Goal: Task Accomplishment & Management: Complete application form

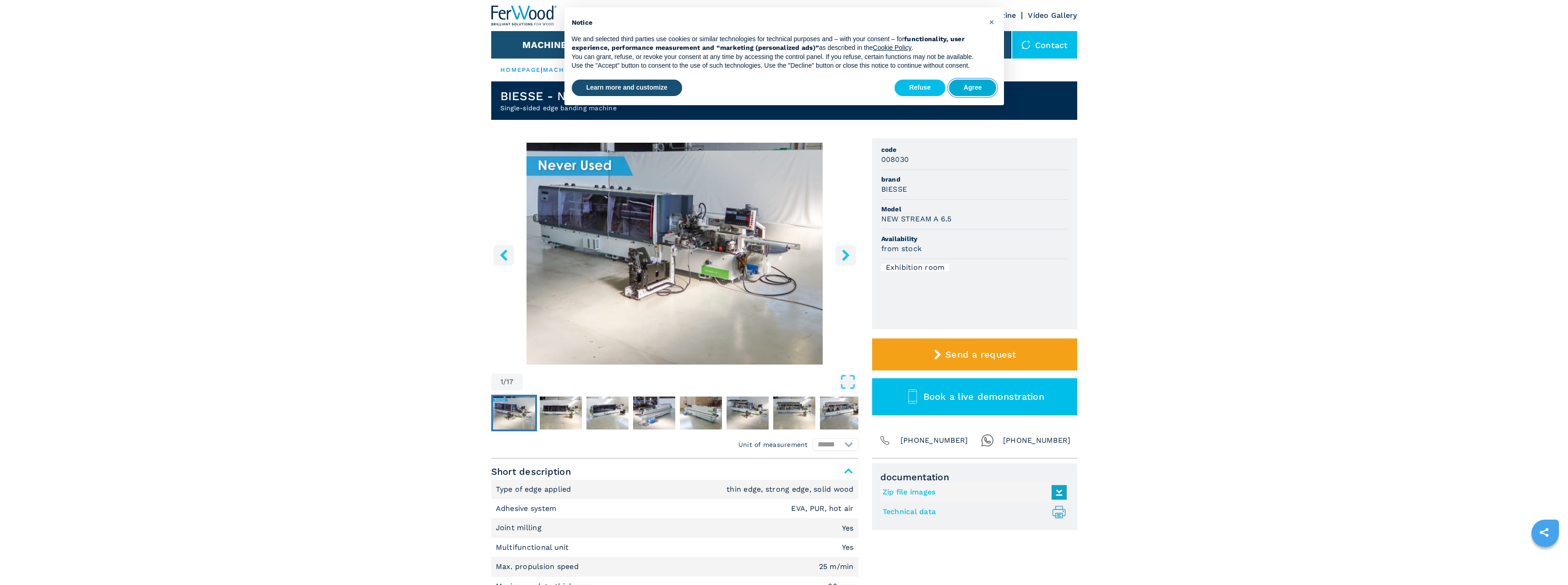
click at [974, 90] on font "Agree" at bounding box center [973, 87] width 19 height 7
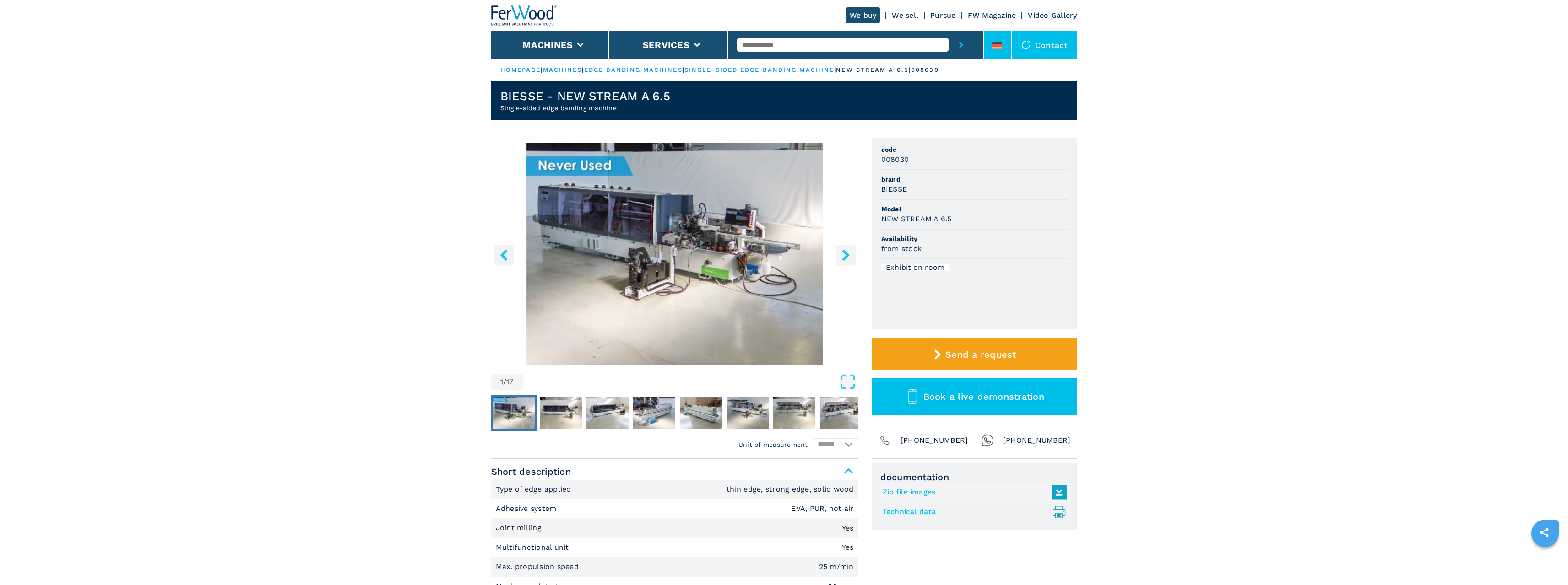
click at [1004, 43] on li at bounding box center [998, 45] width 28 height 28
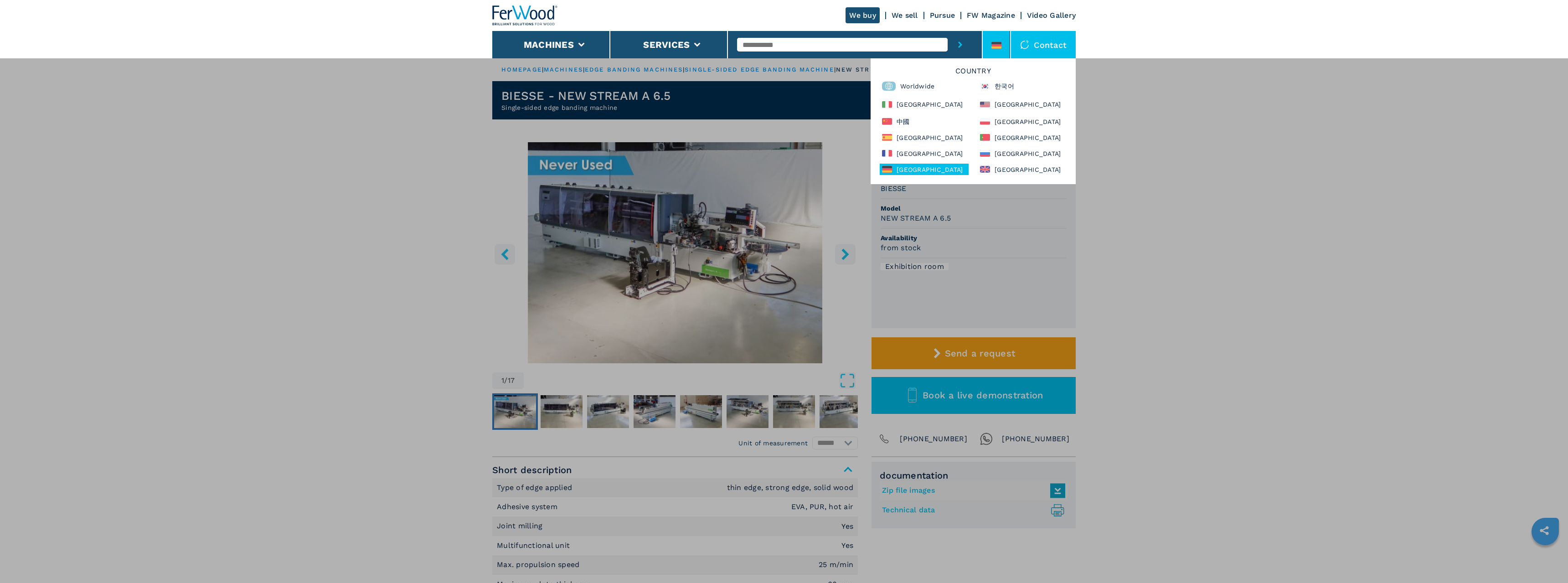
click at [1225, 263] on div "**********" at bounding box center [784, 350] width 1568 height 583
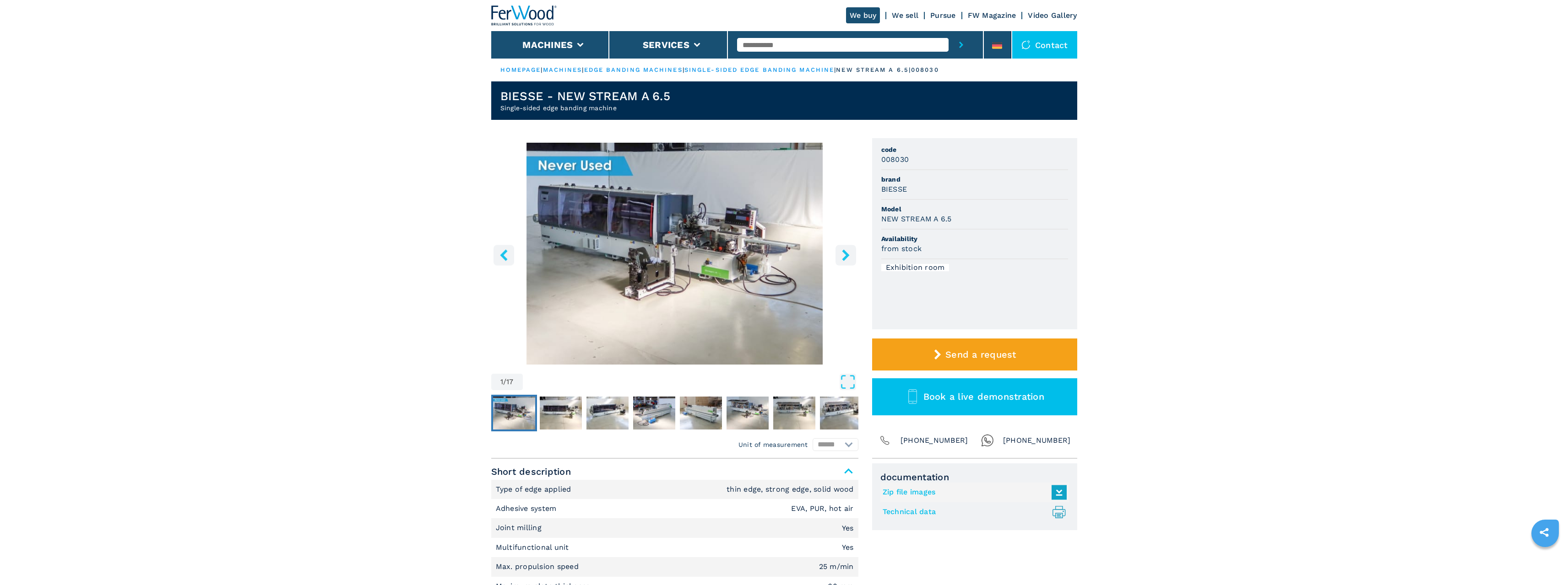
click at [527, 70] on font "HOMEPAGE" at bounding box center [520, 69] width 41 height 7
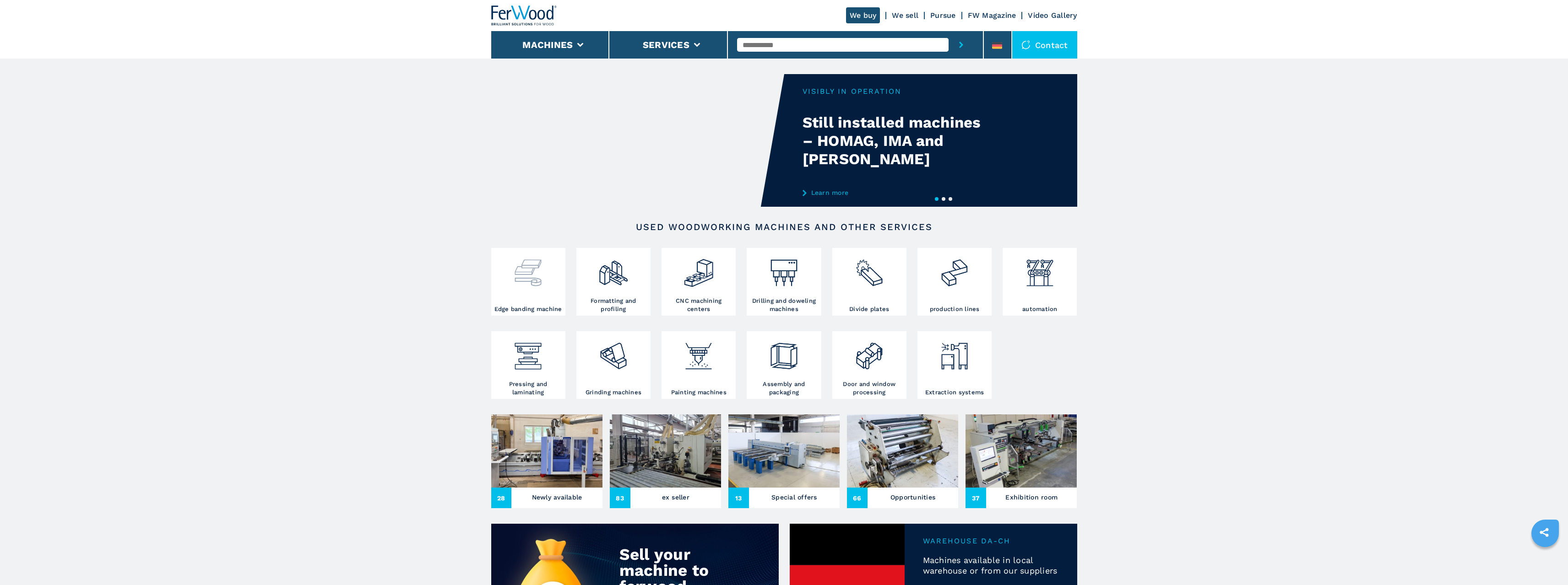
click at [528, 283] on img at bounding box center [528, 269] width 31 height 39
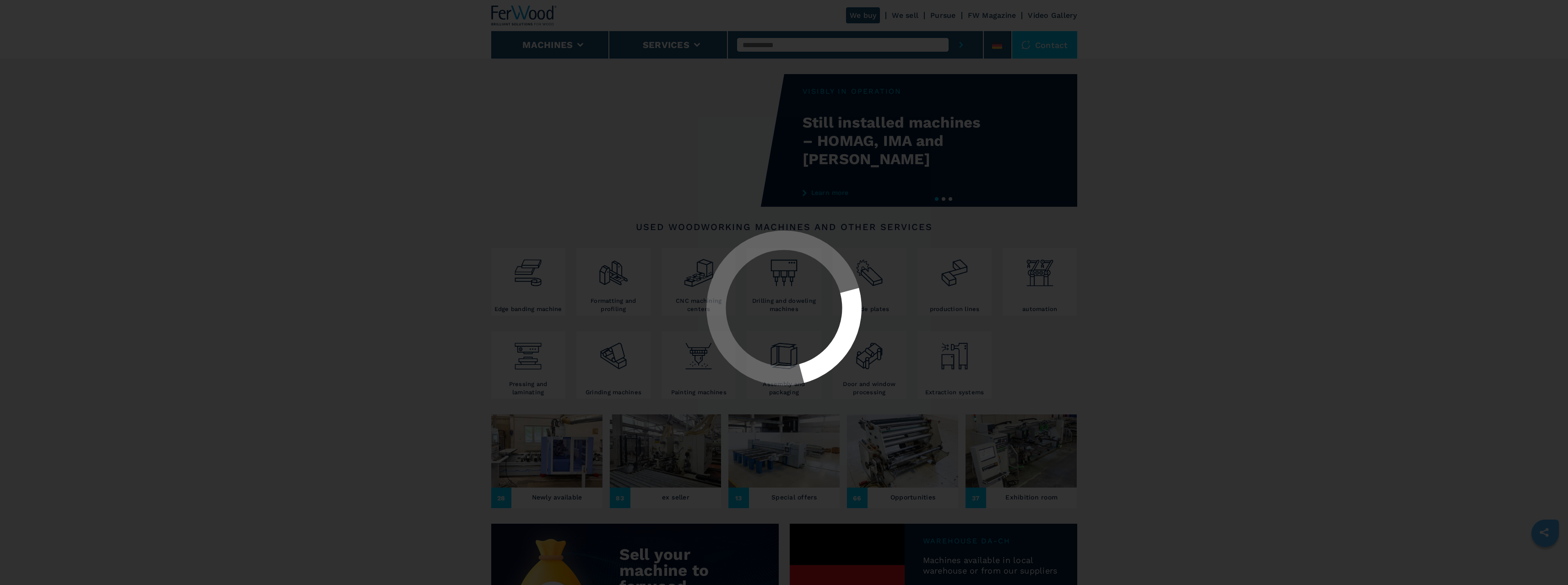
select select "**********"
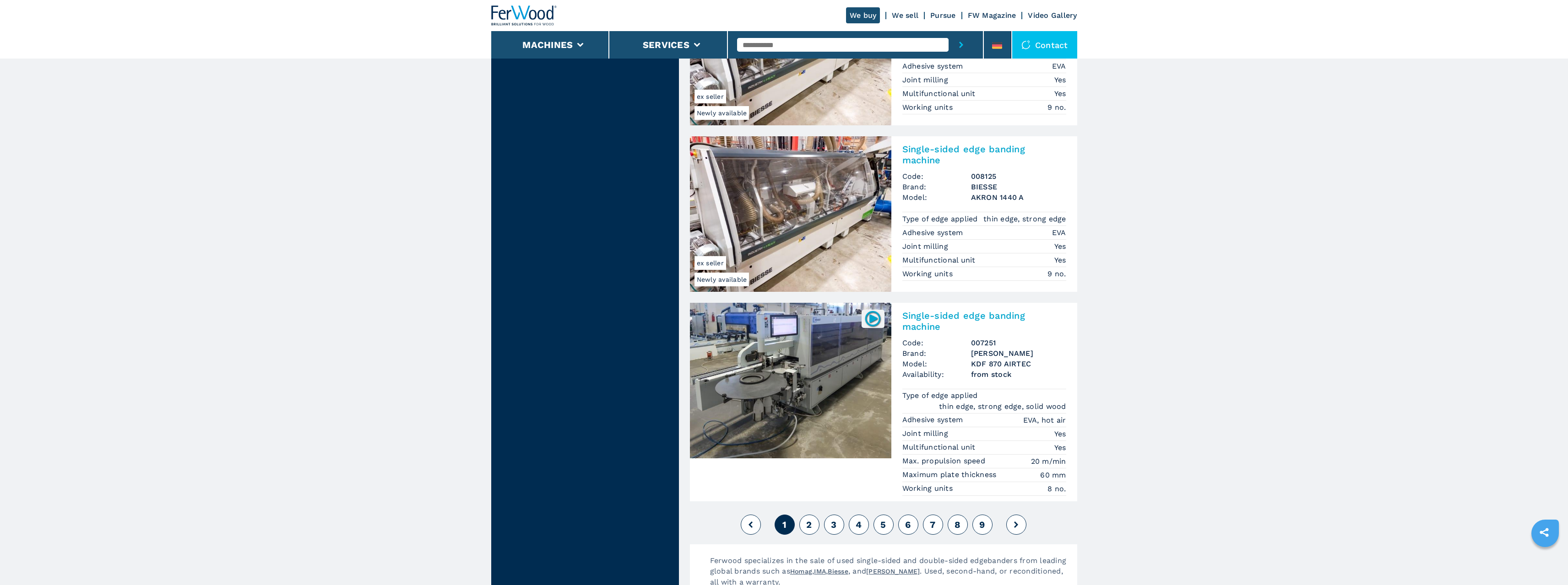
scroll to position [2196, 0]
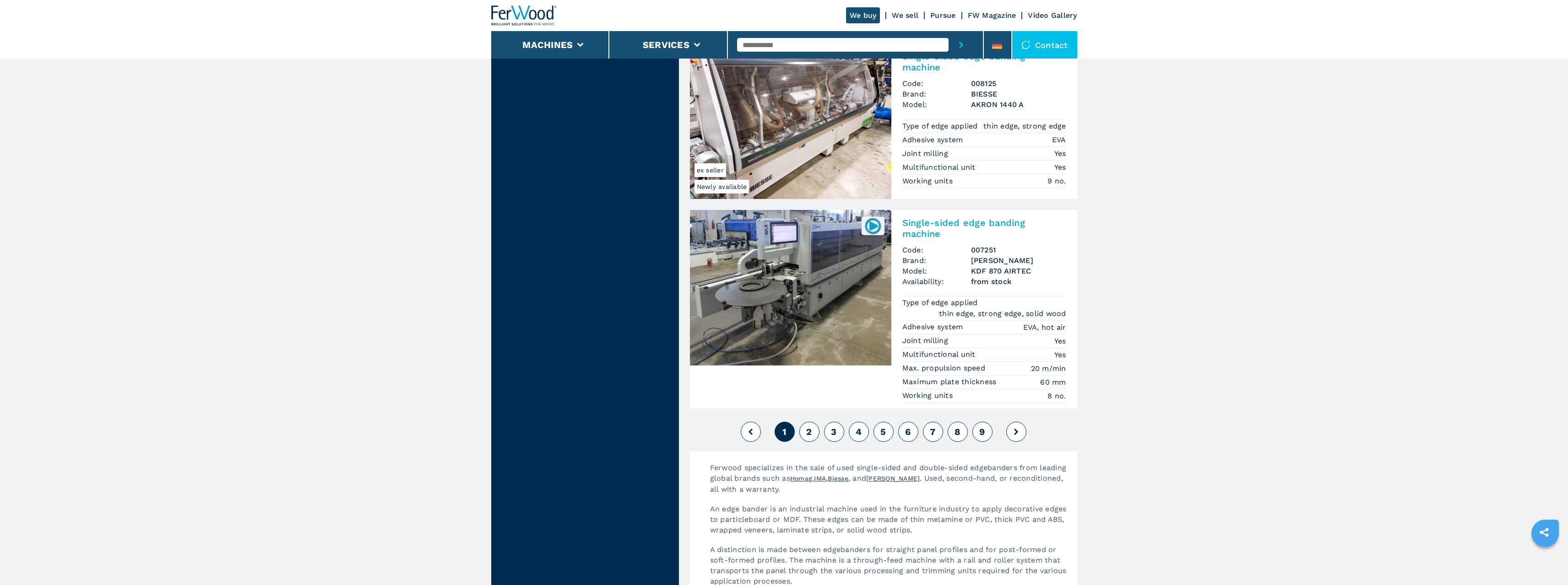
click at [810, 422] on button "2" at bounding box center [809, 431] width 20 height 20
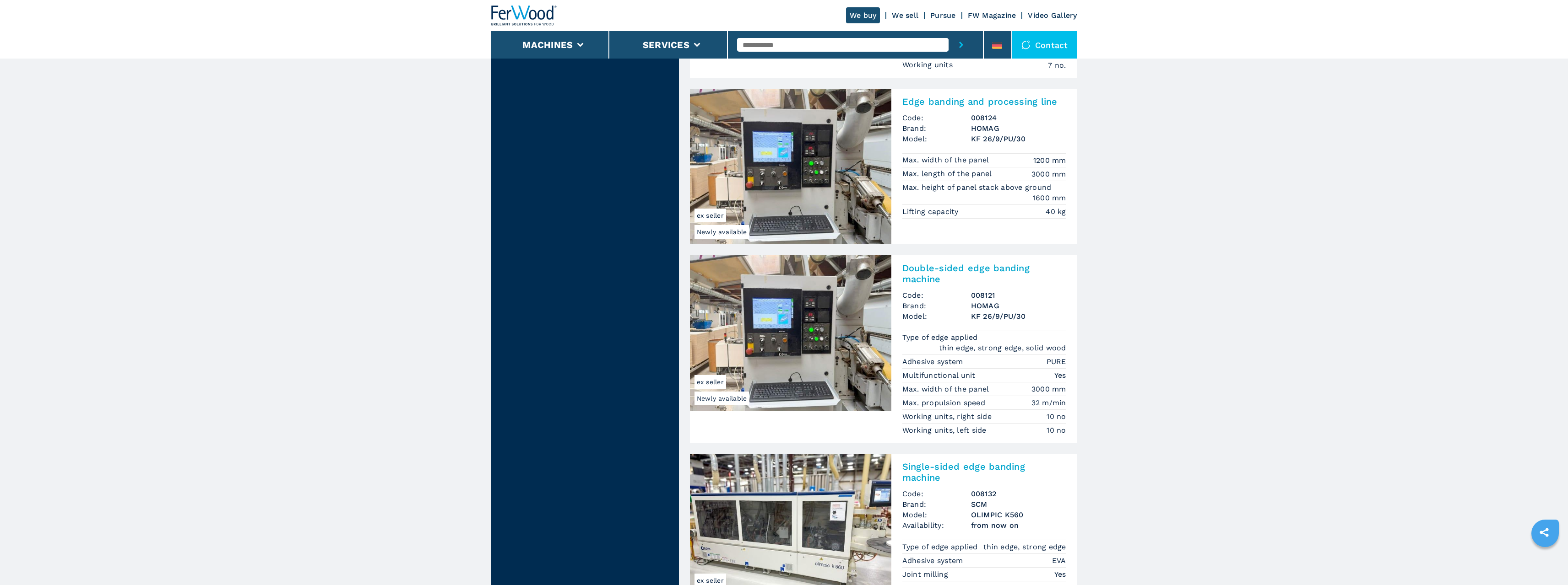
scroll to position [2104, 0]
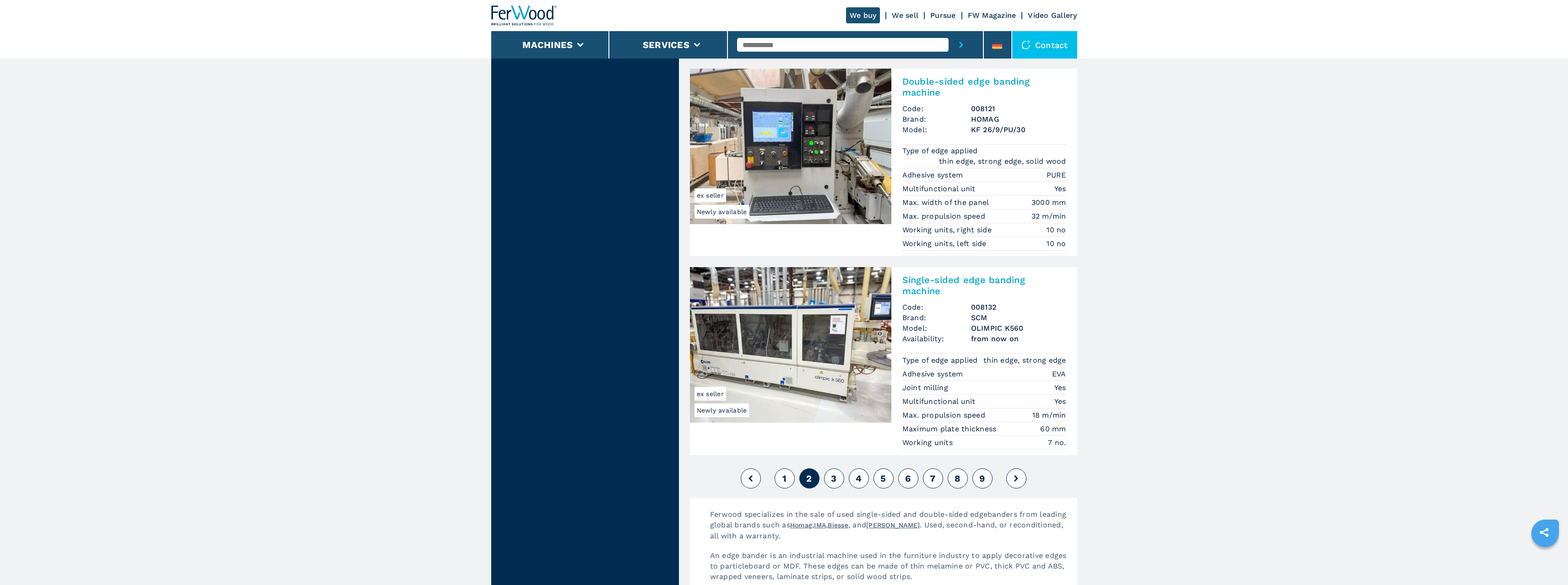
click at [818, 284] on img at bounding box center [791, 345] width 202 height 155
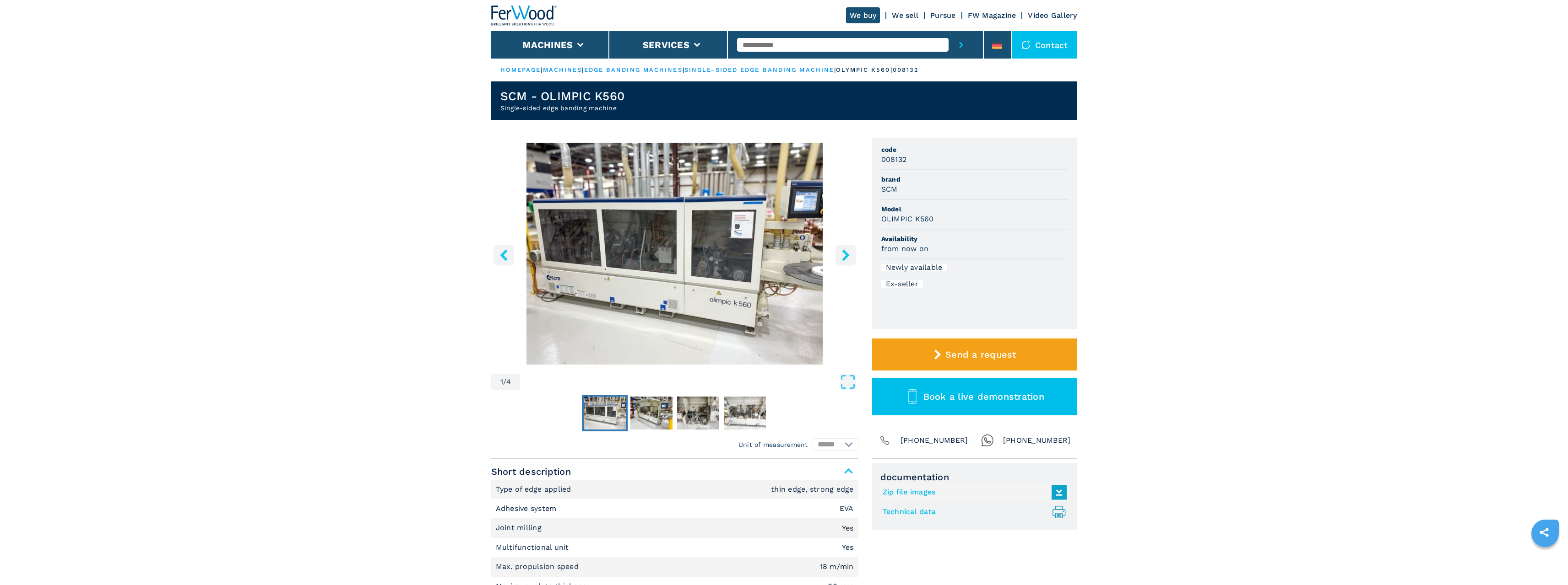
click at [843, 254] on icon "right-button" at bounding box center [845, 254] width 11 height 11
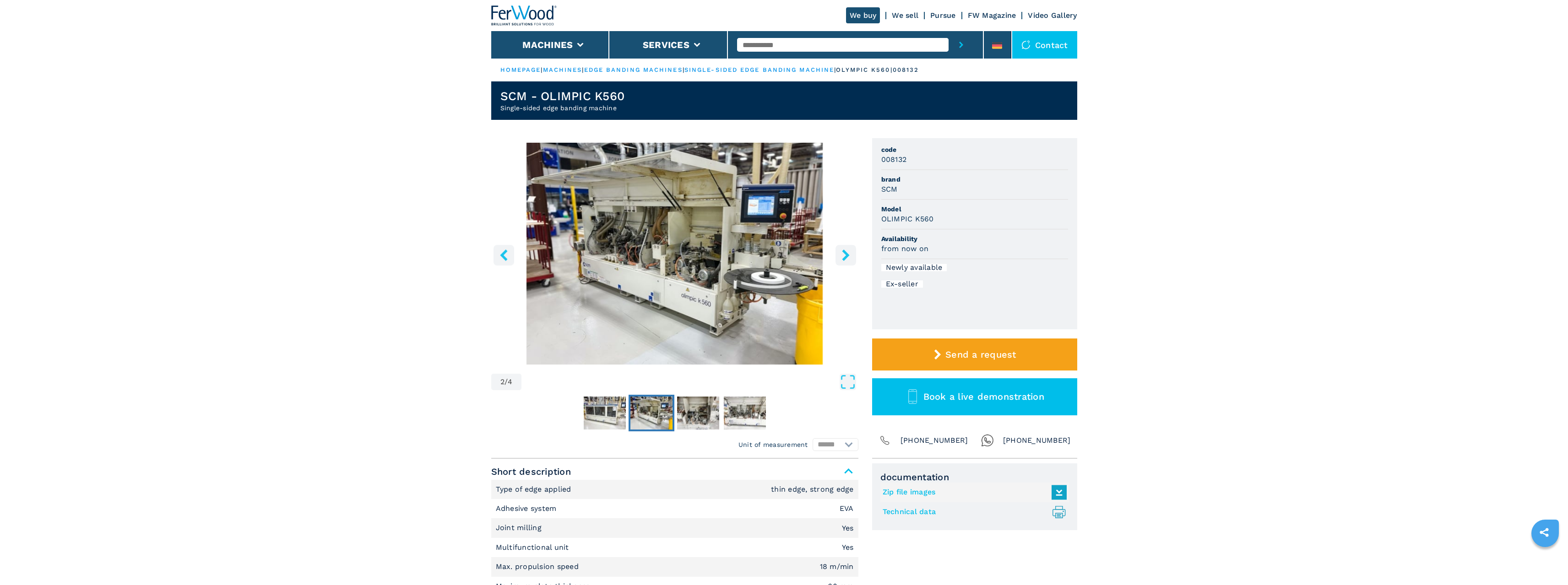
click at [842, 254] on icon "right-button" at bounding box center [845, 254] width 11 height 11
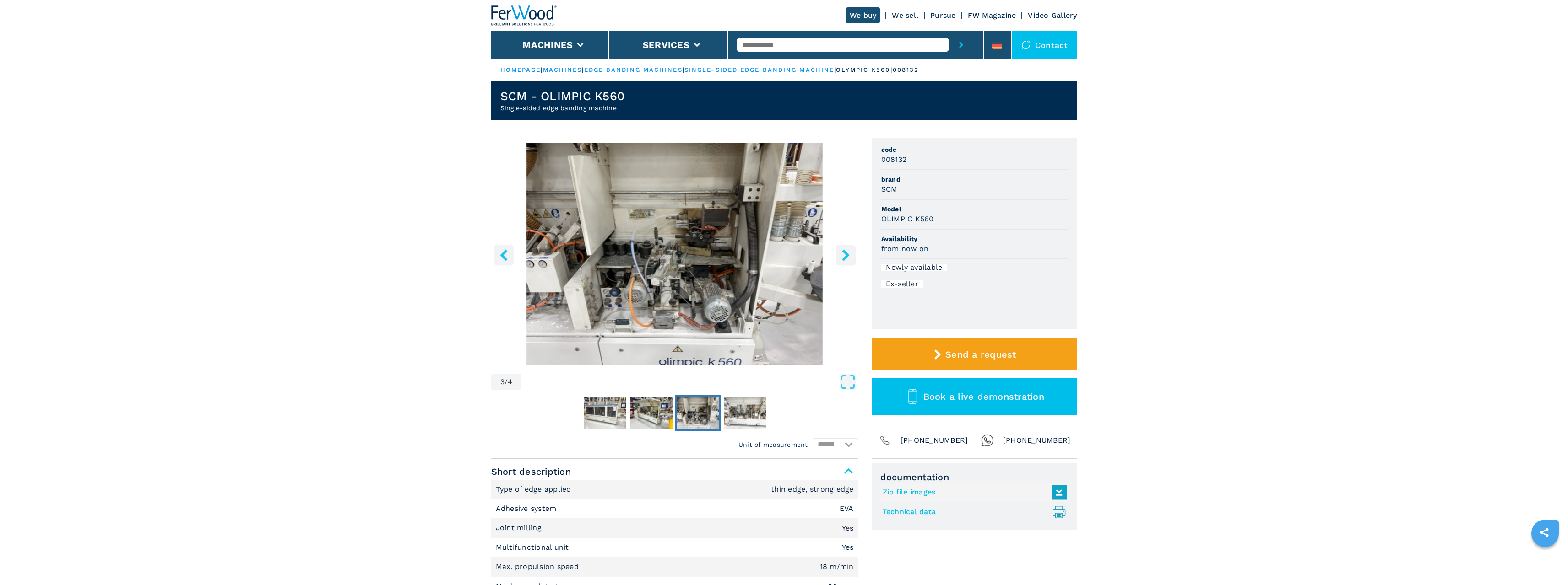
click at [842, 254] on icon "right-button" at bounding box center [845, 254] width 11 height 11
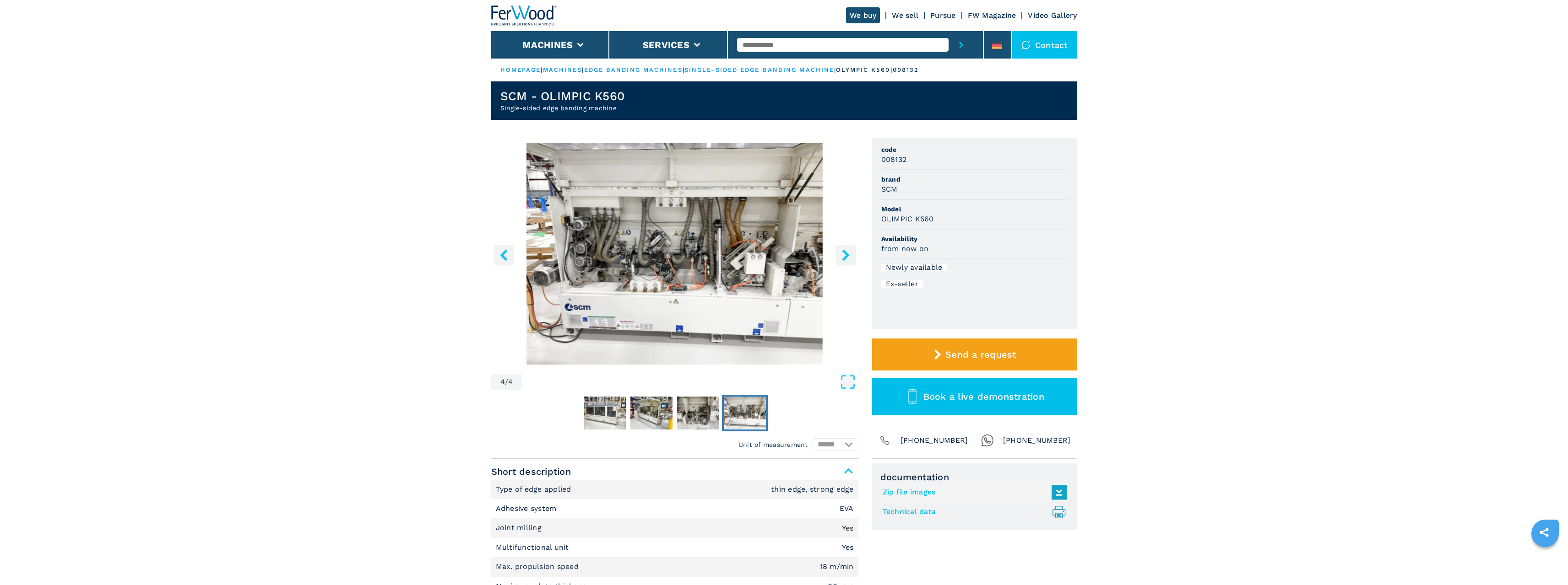
click at [842, 254] on icon "right-button" at bounding box center [845, 254] width 11 height 11
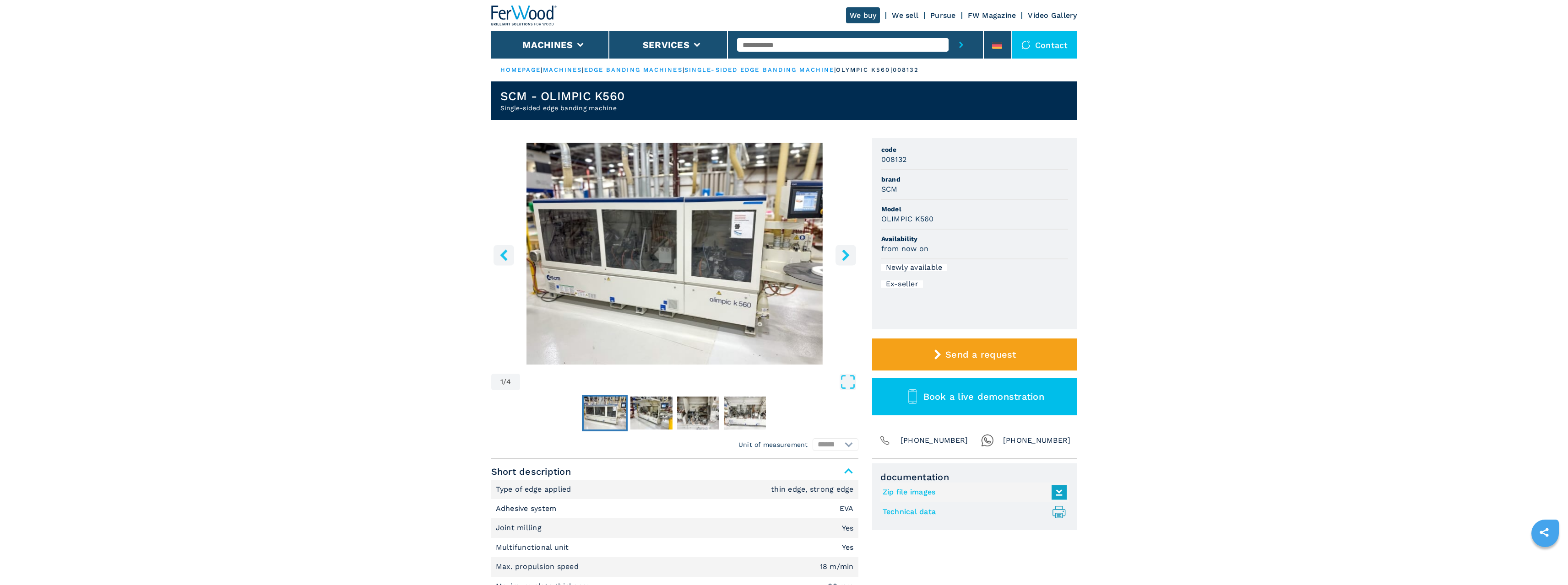
click at [842, 254] on icon "right-button" at bounding box center [845, 254] width 11 height 11
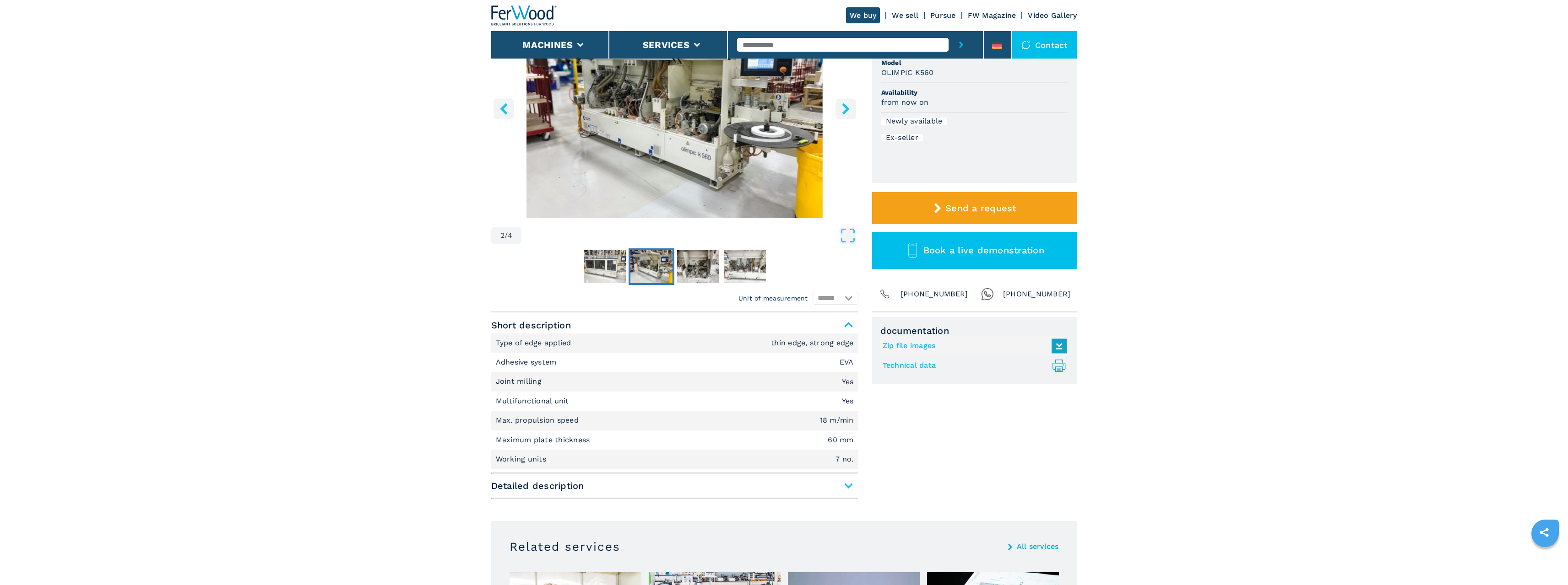
scroll to position [229, 0]
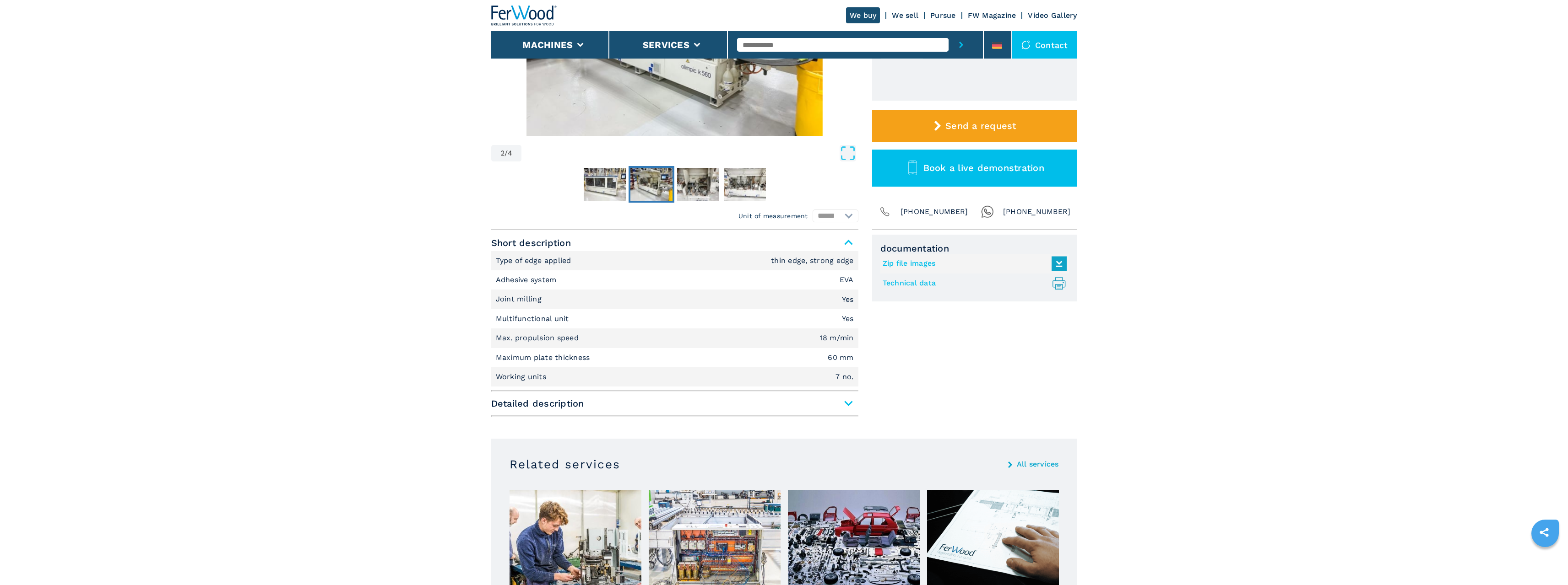
click at [556, 401] on font "Detailed description" at bounding box center [538, 403] width 93 height 11
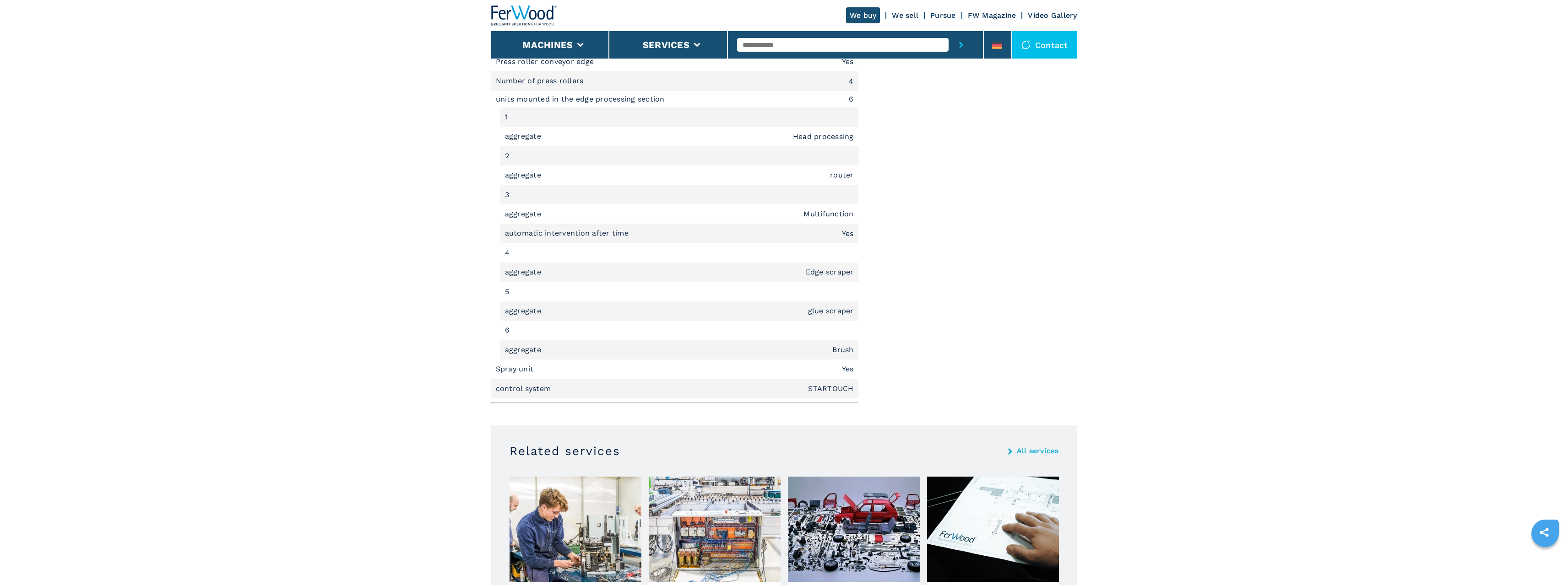
scroll to position [915, 0]
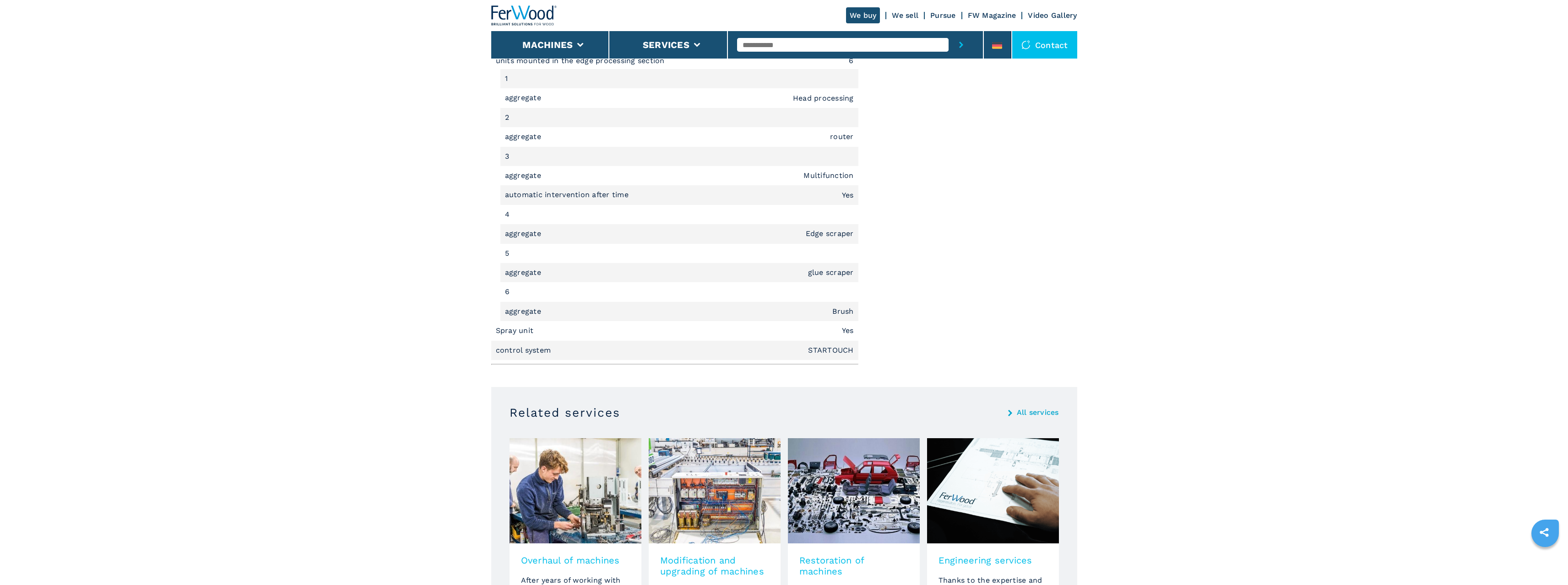
click at [373, 284] on main "HOMEPAGE | machines | edge banding machines | single-sided edge banding machine…" at bounding box center [784, 126] width 1568 height 2082
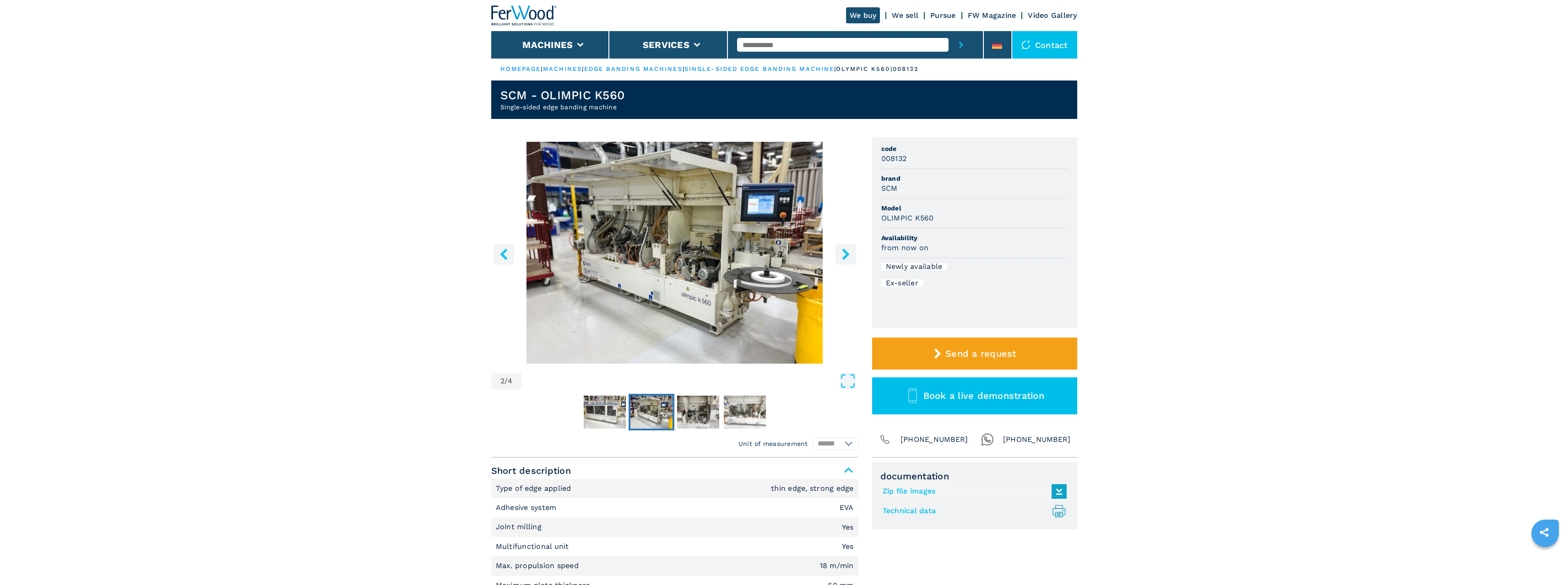
scroll to position [0, 0]
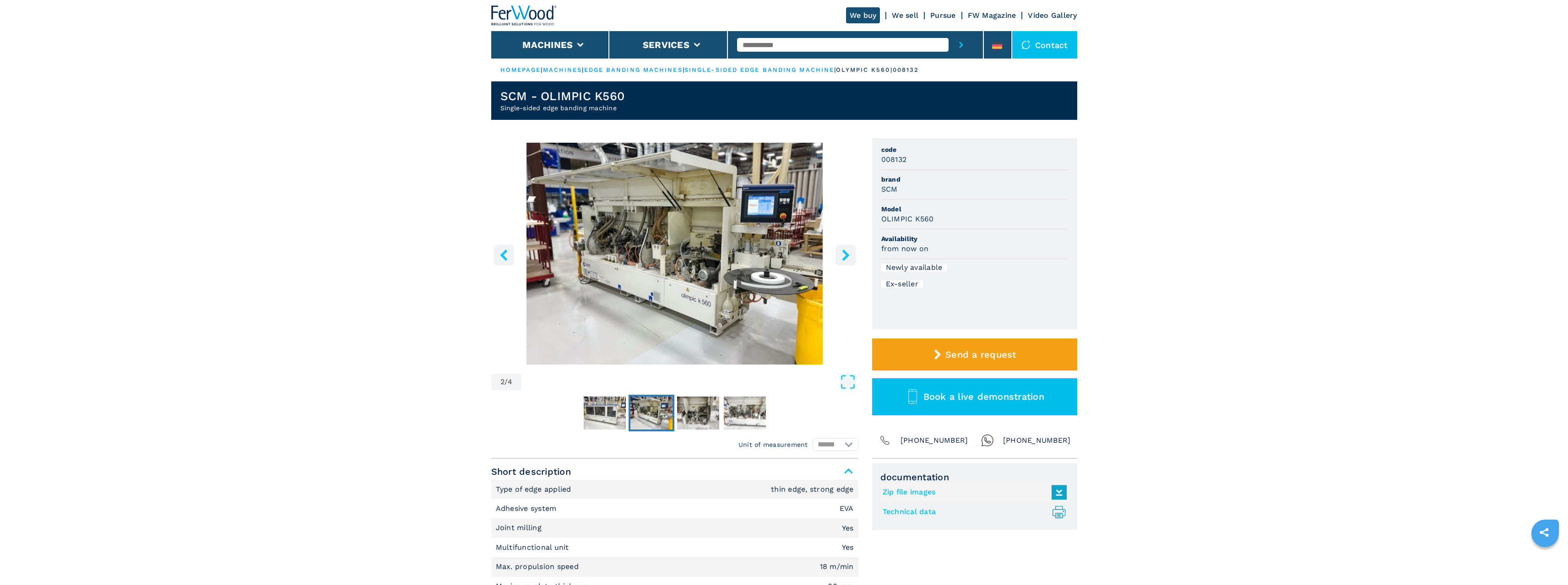
click at [848, 257] on icon "right-button" at bounding box center [845, 254] width 11 height 11
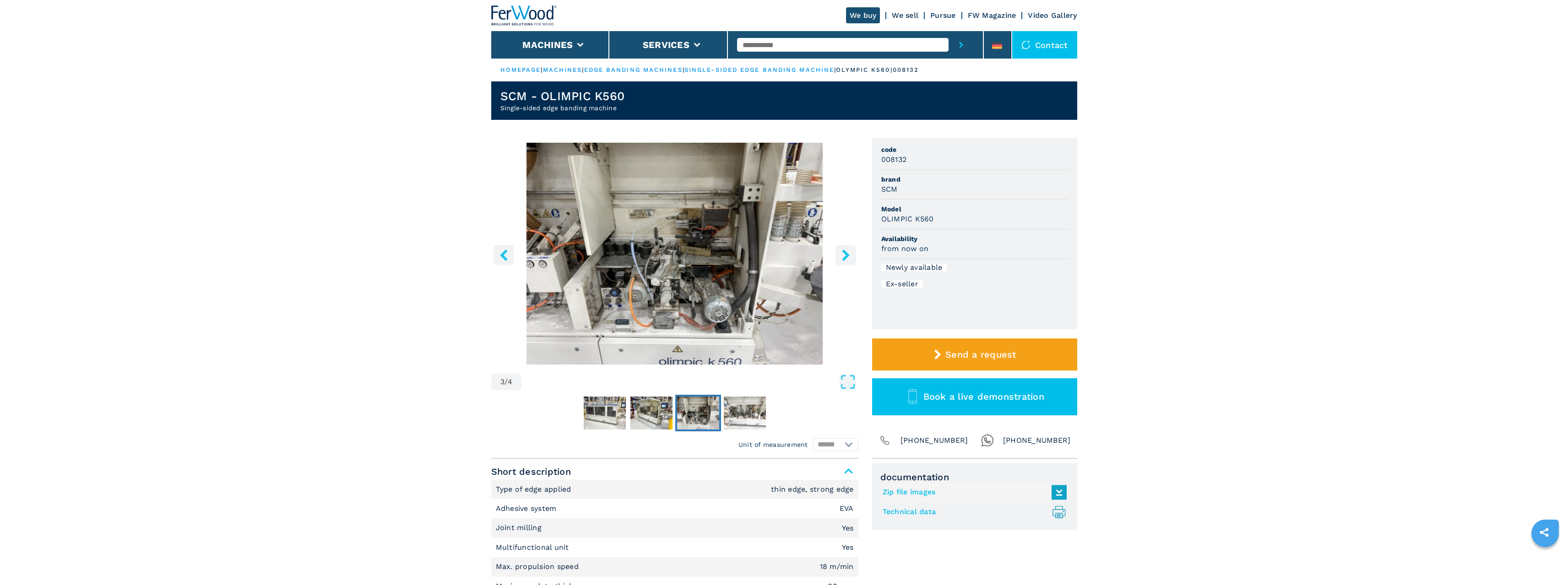
drag, startPoint x: 848, startPoint y: 257, endPoint x: 841, endPoint y: 256, distance: 7.1
click at [848, 256] on icon "right-button" at bounding box center [845, 254] width 11 height 11
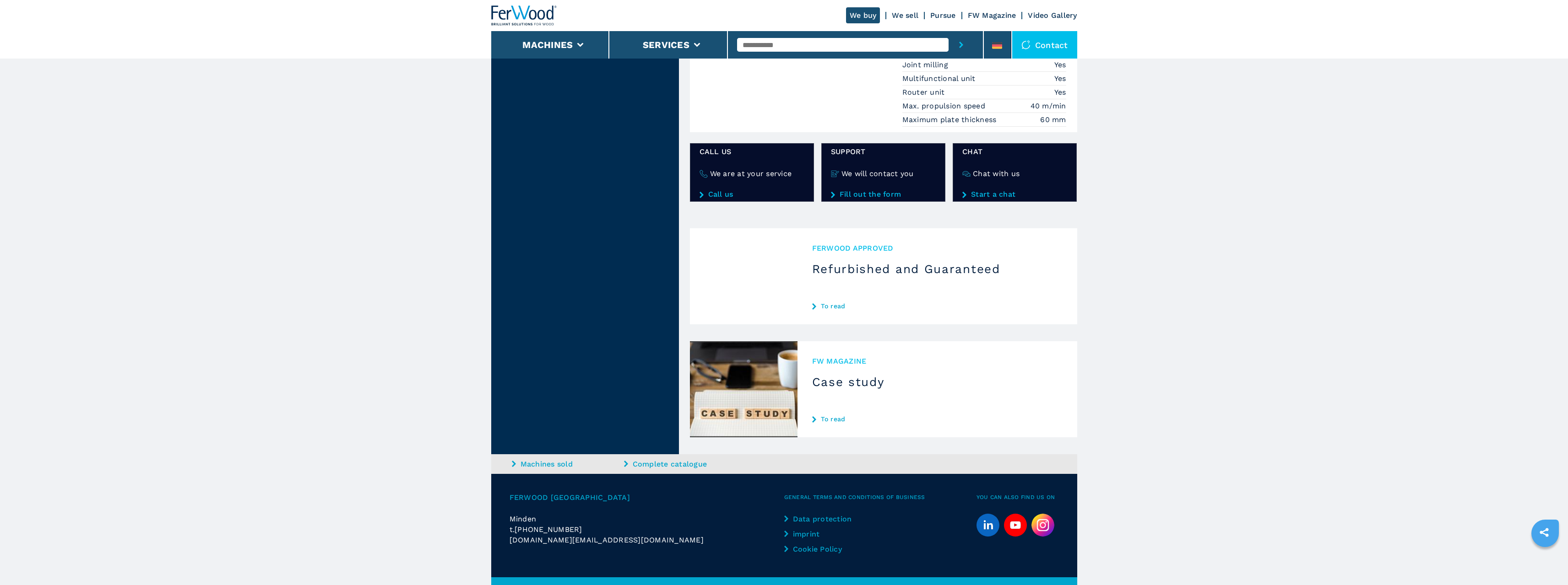
scroll to position [909, 0]
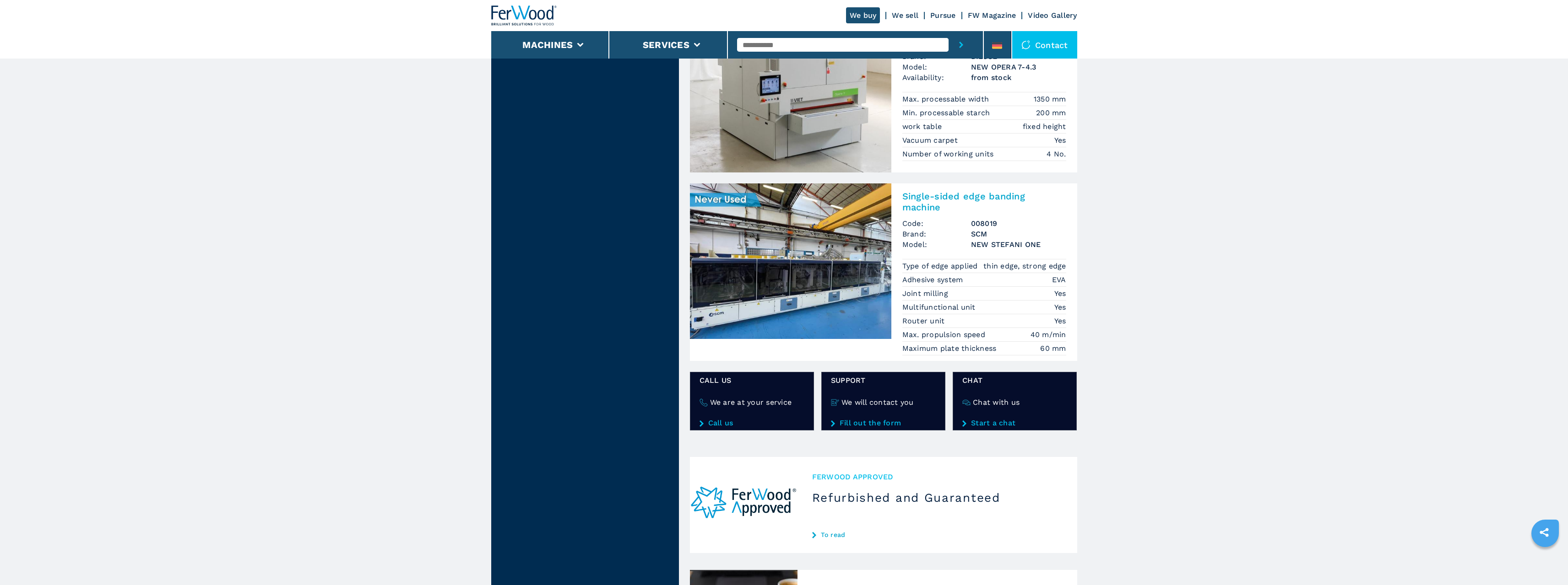
click at [834, 491] on font "Refurbished and Guaranteed" at bounding box center [906, 498] width 188 height 13
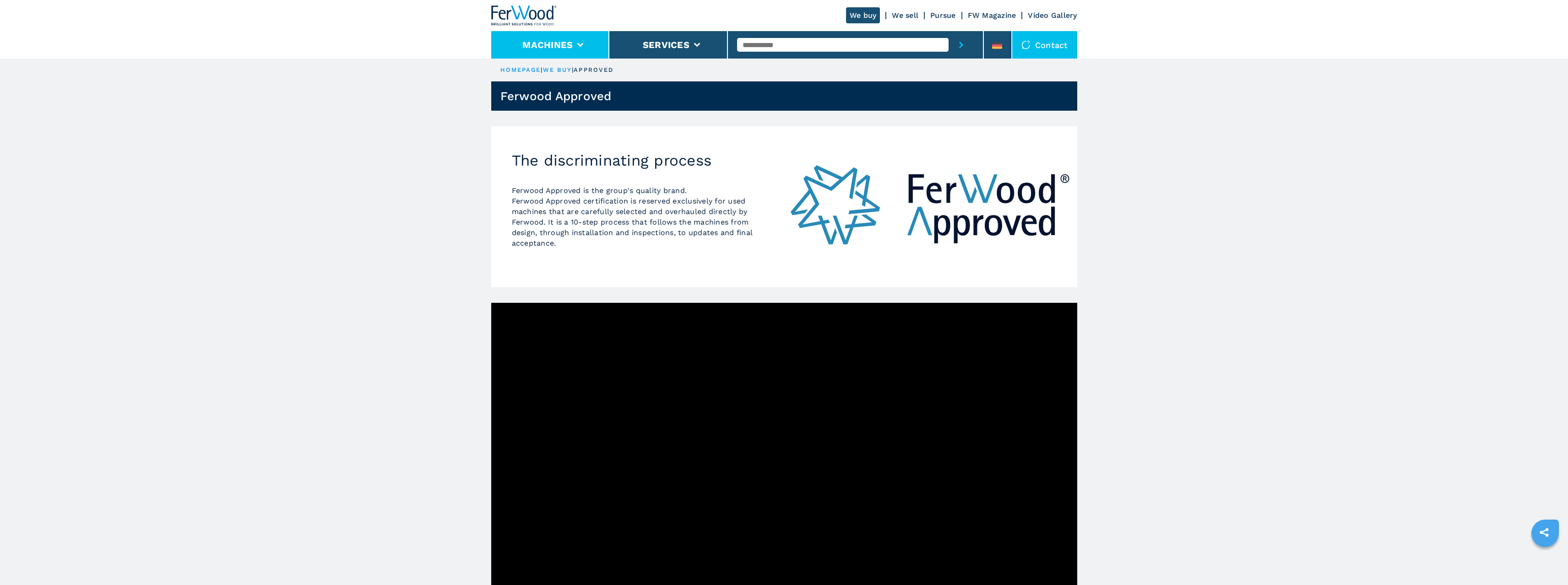
click at [587, 47] on li "machines" at bounding box center [550, 45] width 119 height 28
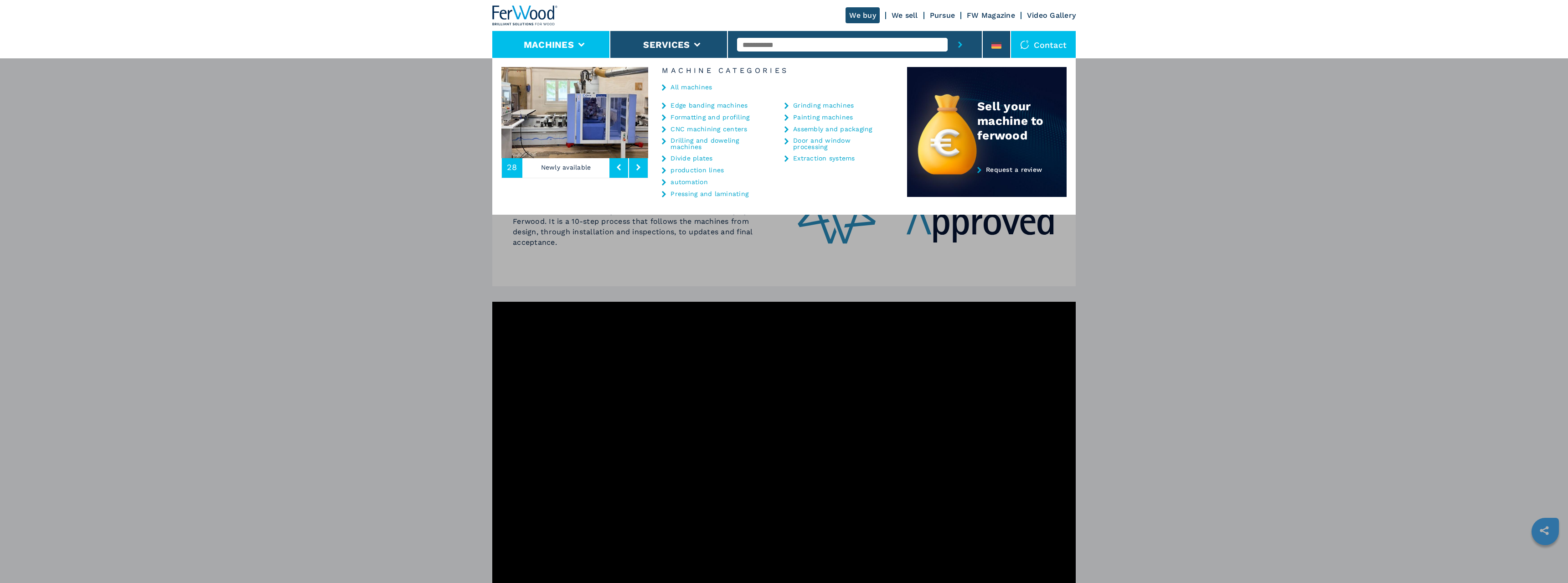
click at [666, 106] on icon at bounding box center [664, 106] width 4 height 7
click at [692, 103] on font "Edge banding machines" at bounding box center [709, 106] width 77 height 7
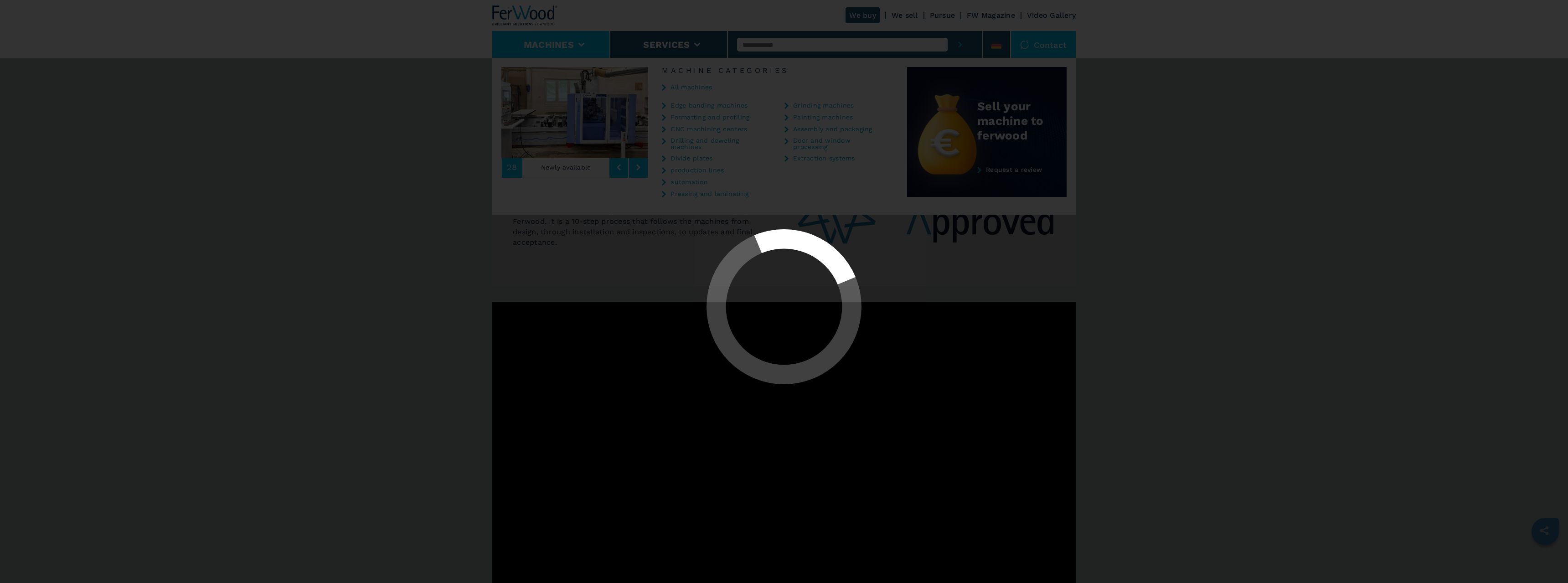
select select "**********"
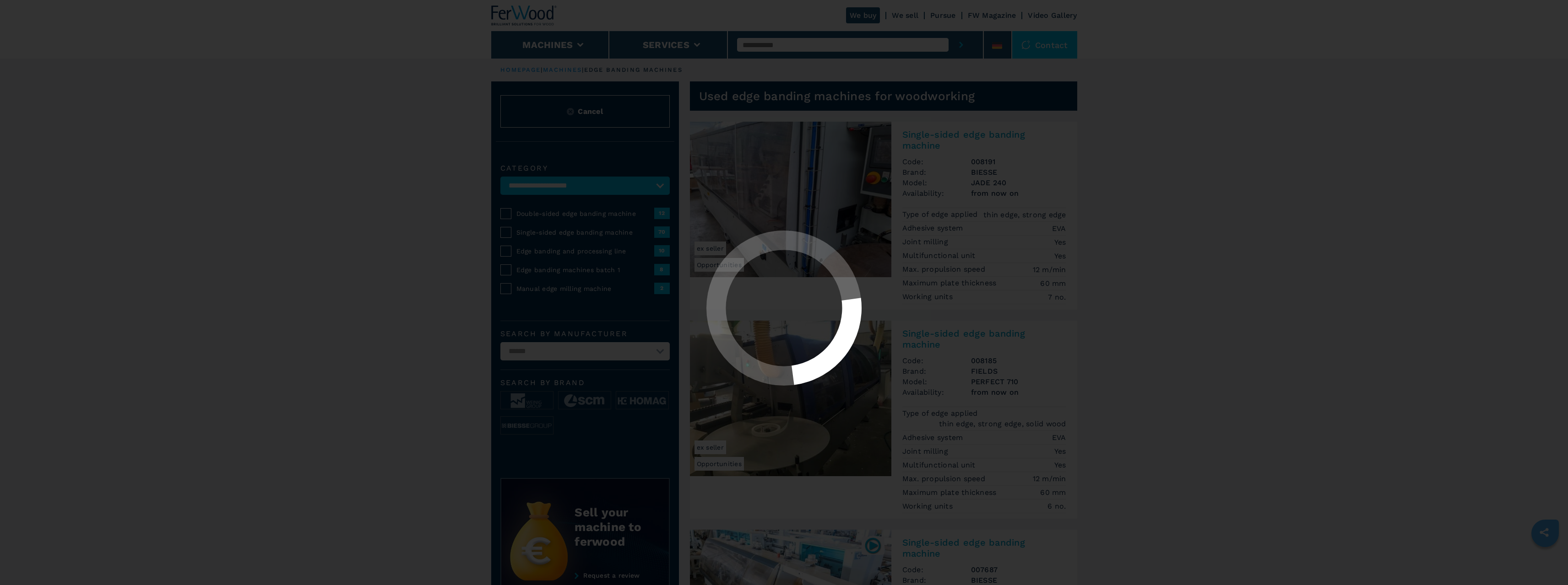
select select "**********"
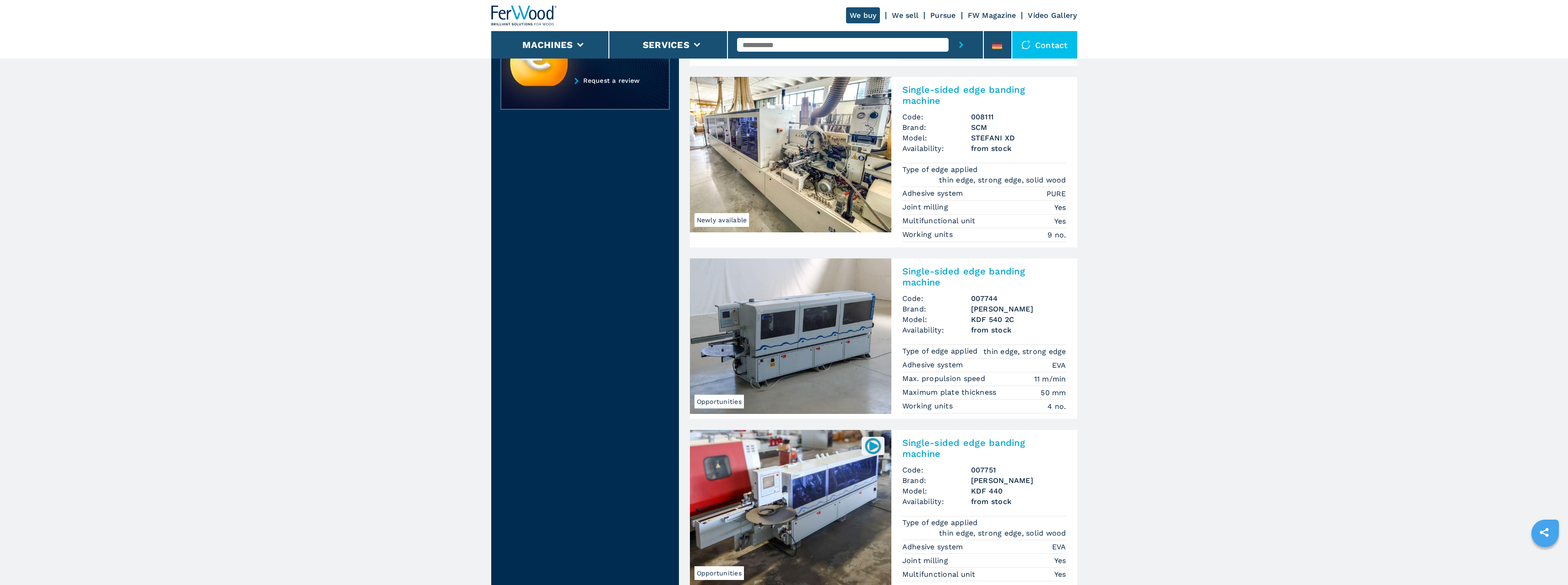
scroll to position [1327, 0]
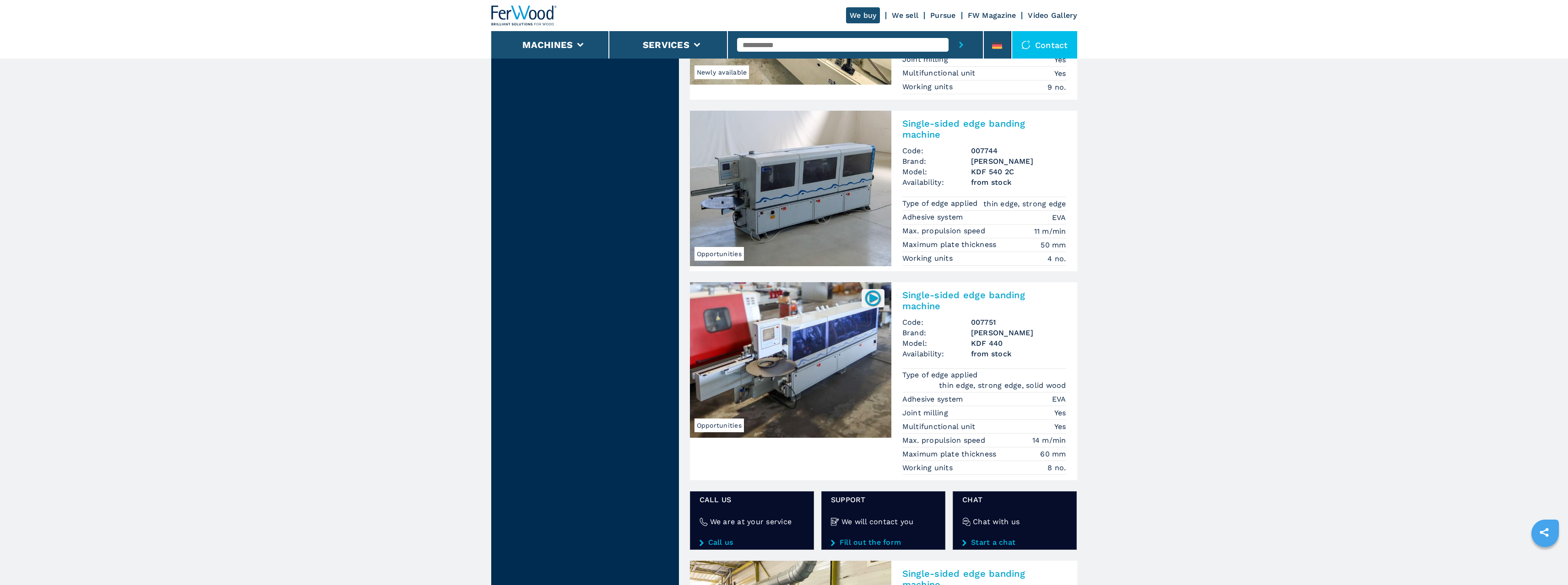
click at [721, 419] on span "Opportunities" at bounding box center [719, 425] width 49 height 13
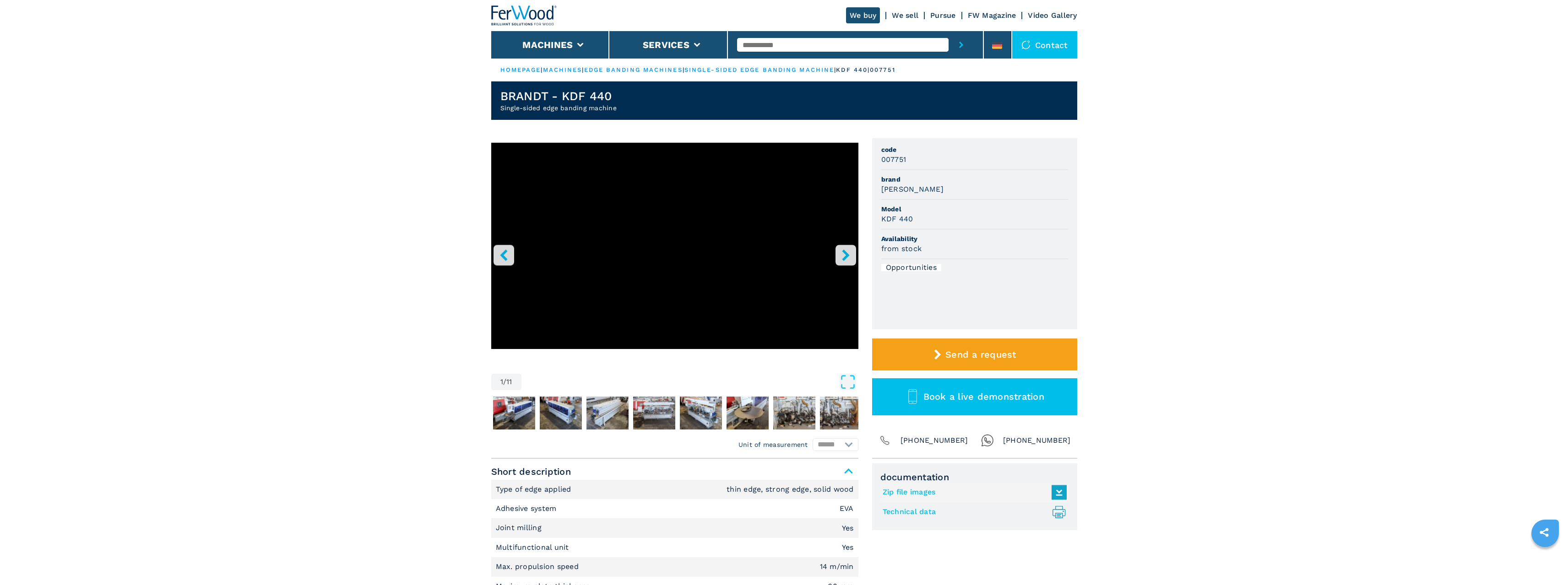
click at [844, 254] on icon "right-button" at bounding box center [845, 254] width 11 height 11
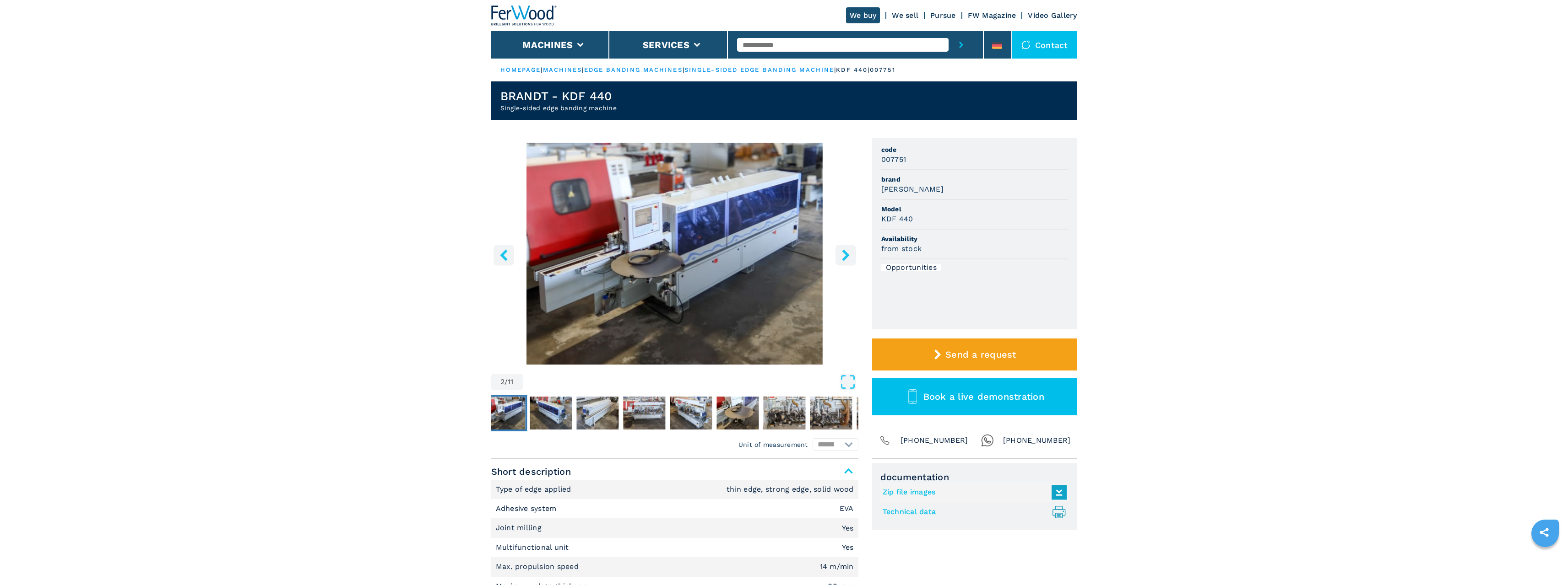
click at [844, 254] on icon "right-button" at bounding box center [845, 254] width 11 height 11
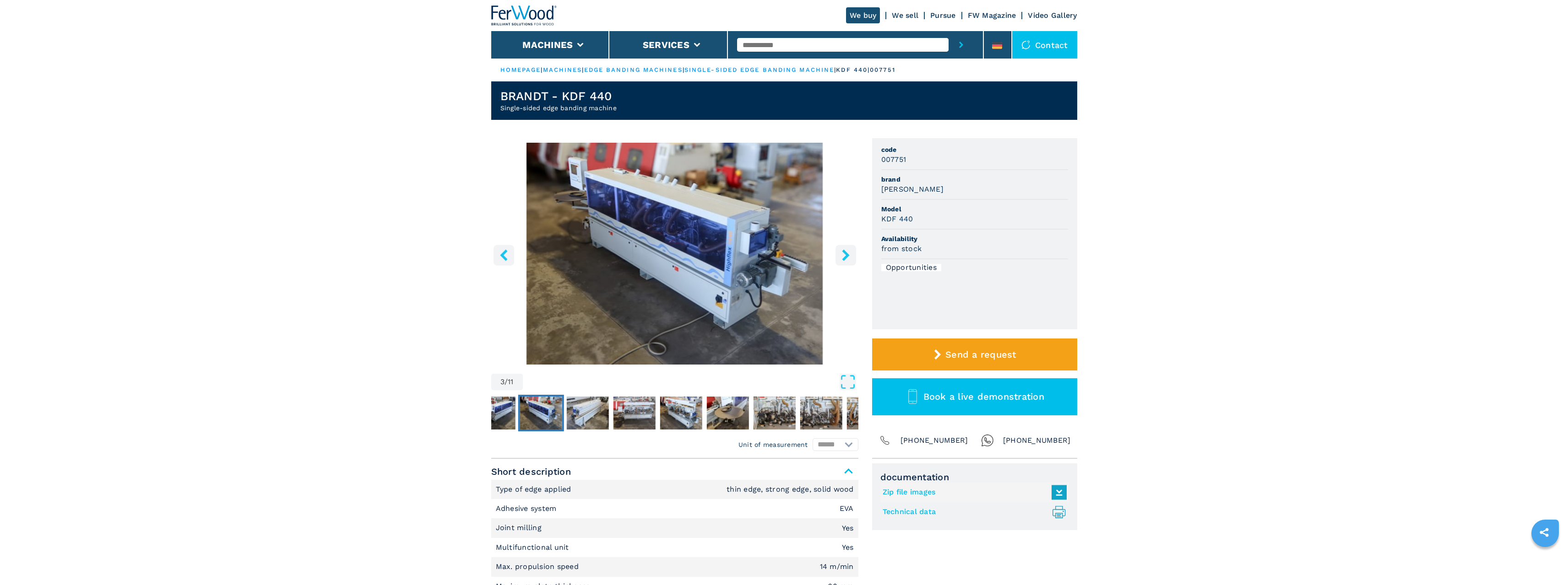
click at [844, 254] on icon "right-button" at bounding box center [845, 254] width 11 height 11
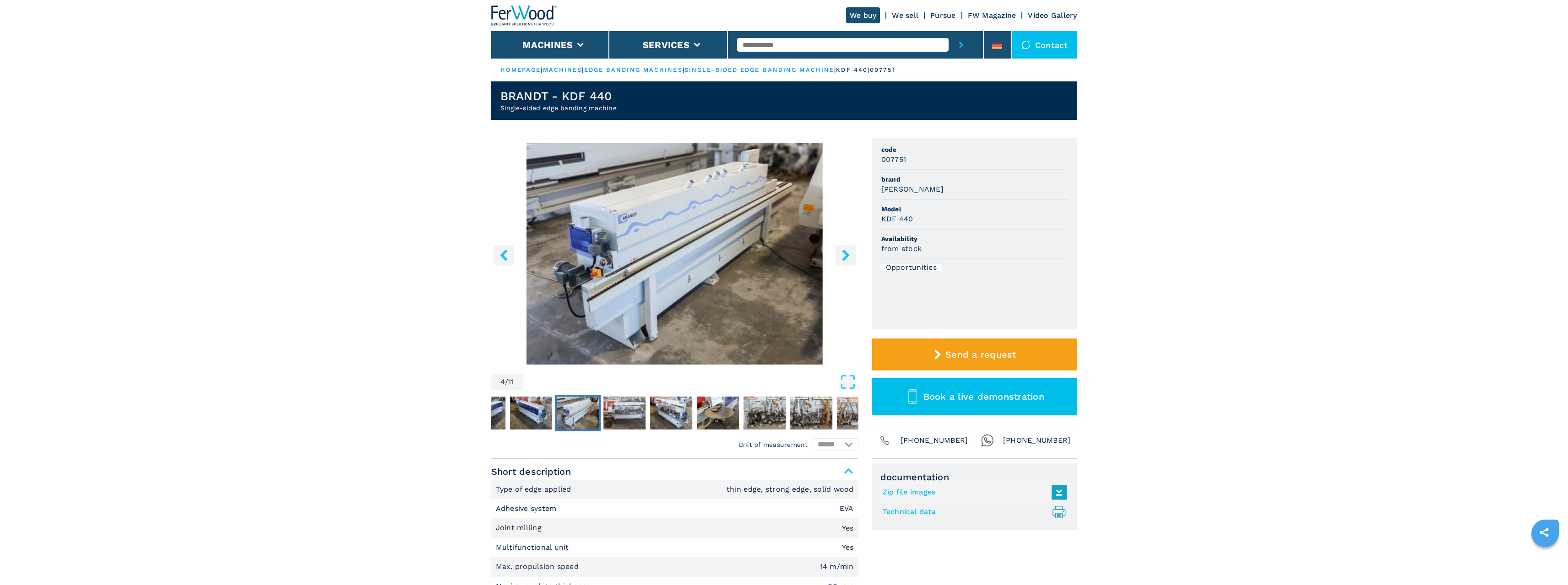
click at [844, 254] on icon "right-button" at bounding box center [845, 254] width 11 height 11
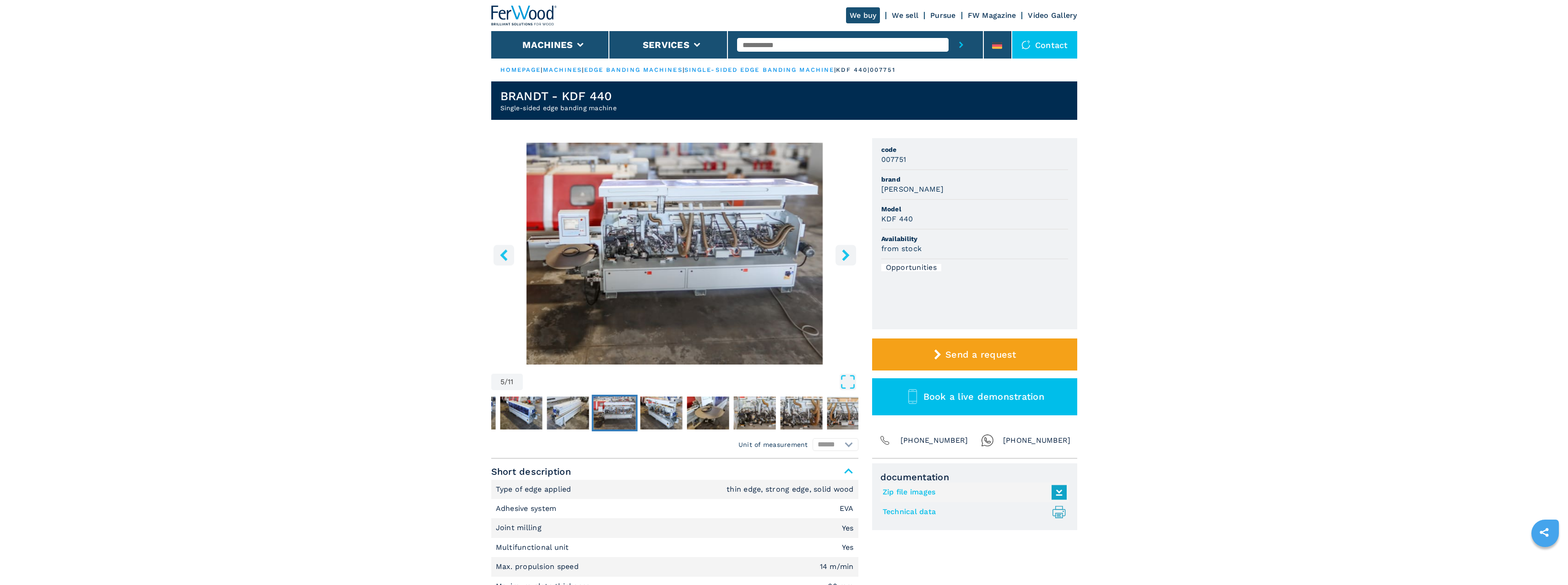
click at [844, 254] on icon "right-button" at bounding box center [845, 254] width 11 height 11
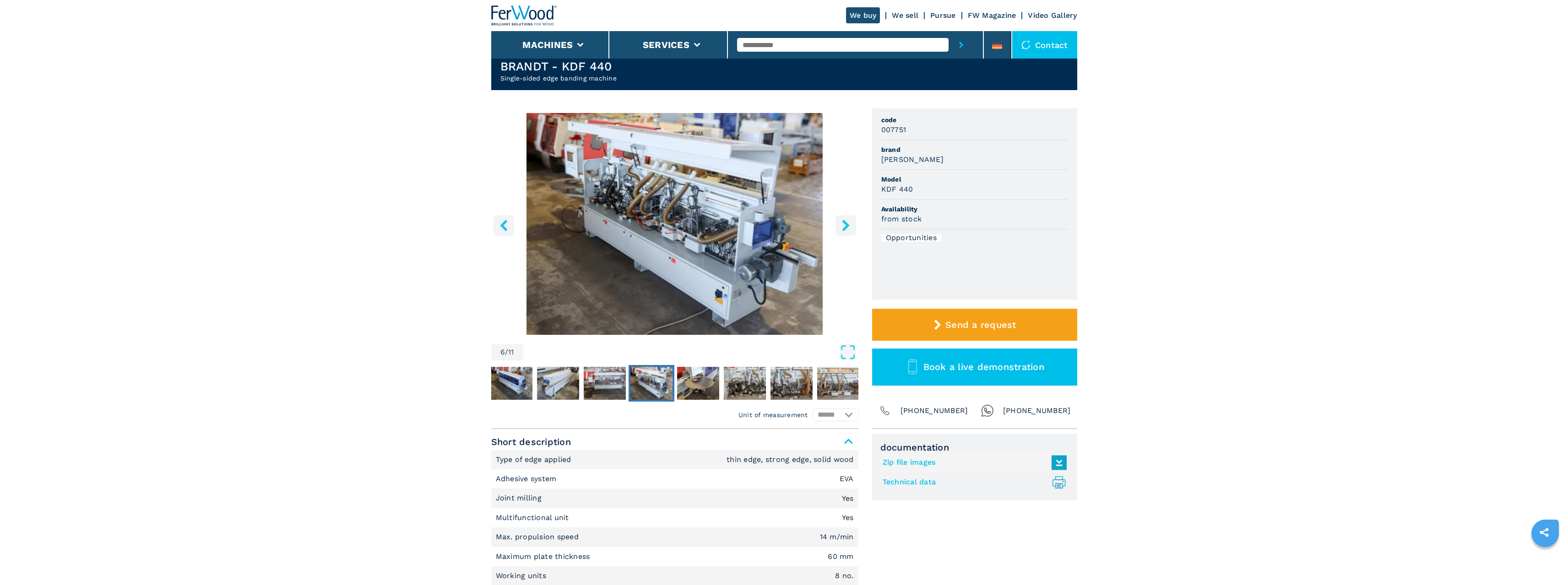
scroll to position [229, 0]
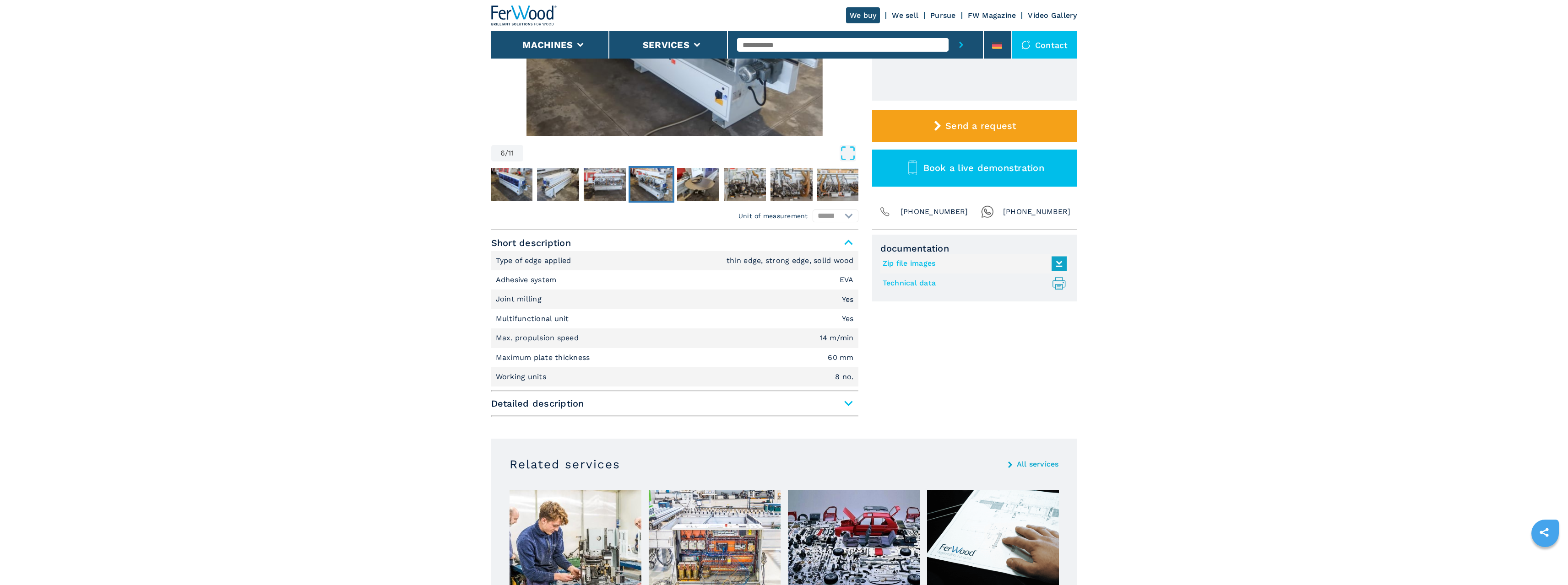
click at [743, 389] on div "Short description Type of edge applied thin edge, strong edge, solid wood Adhes…" at bounding box center [675, 326] width 367 height 183
click at [842, 405] on span "Detailed description" at bounding box center [675, 404] width 367 height 16
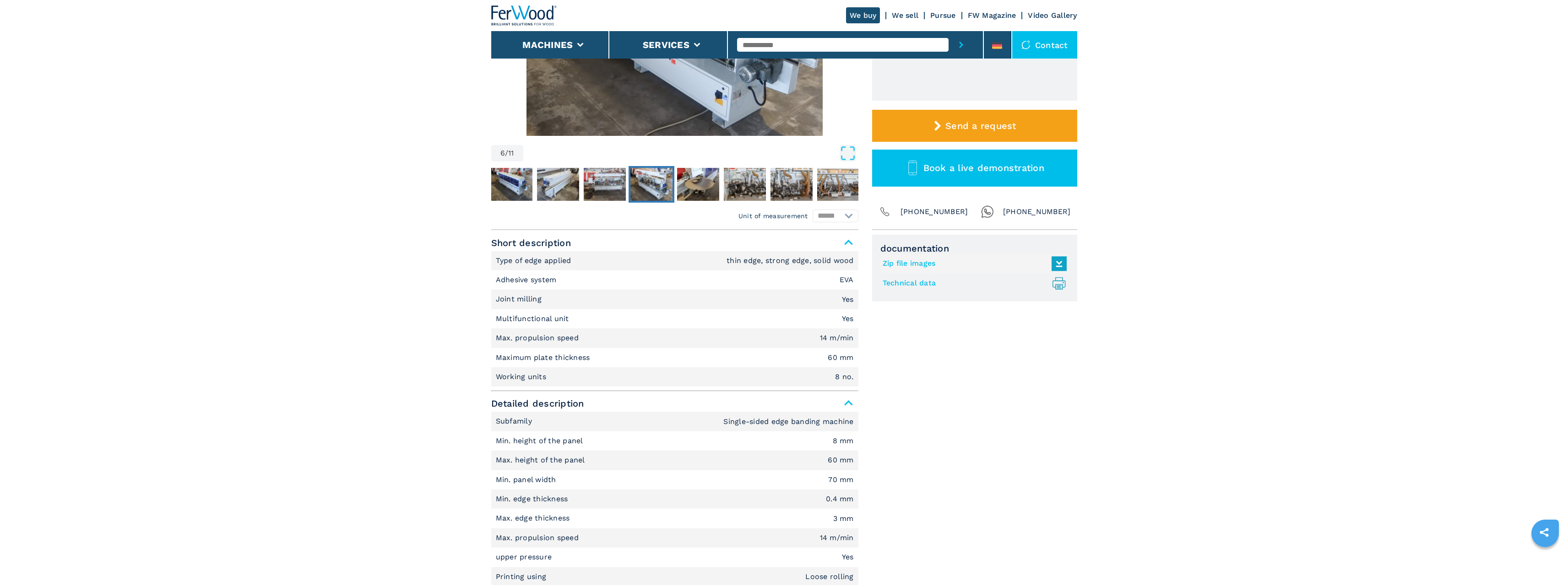
click at [841, 219] on select "****** ********" at bounding box center [835, 216] width 46 height 13
click at [827, 218] on select "****** ********" at bounding box center [835, 216] width 46 height 13
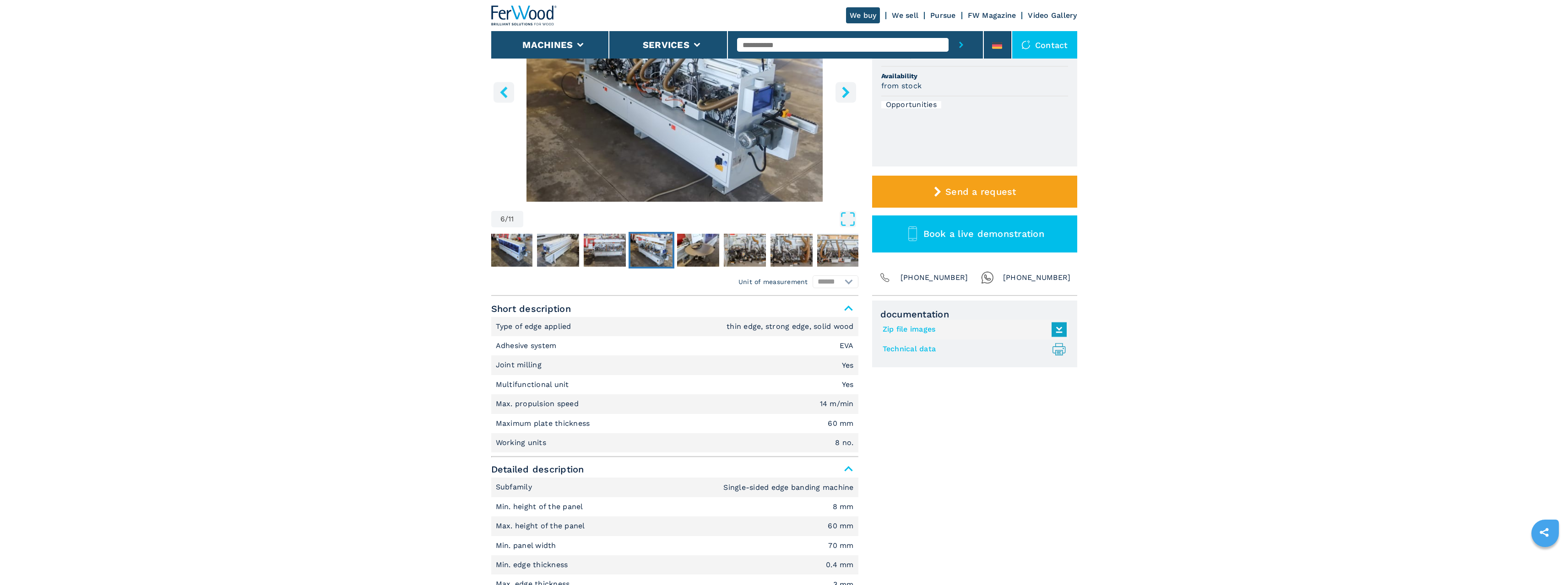
scroll to position [0, 0]
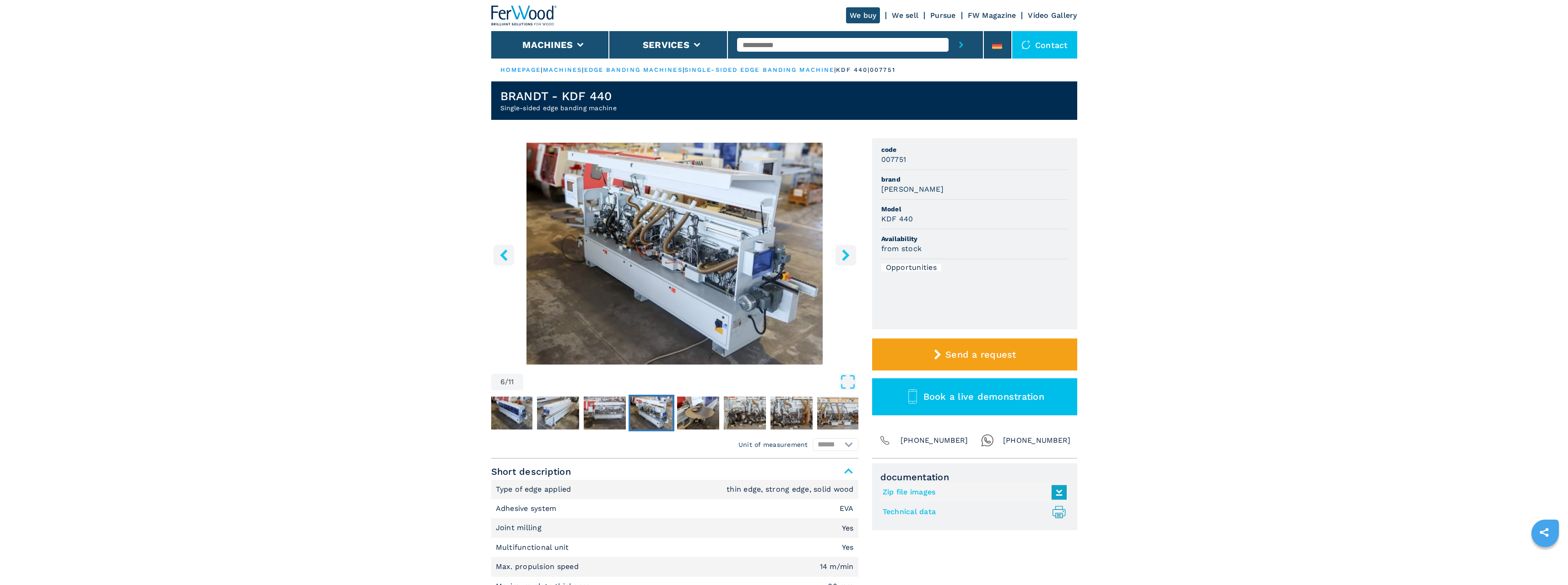
click at [846, 257] on icon "right-button" at bounding box center [846, 254] width 7 height 11
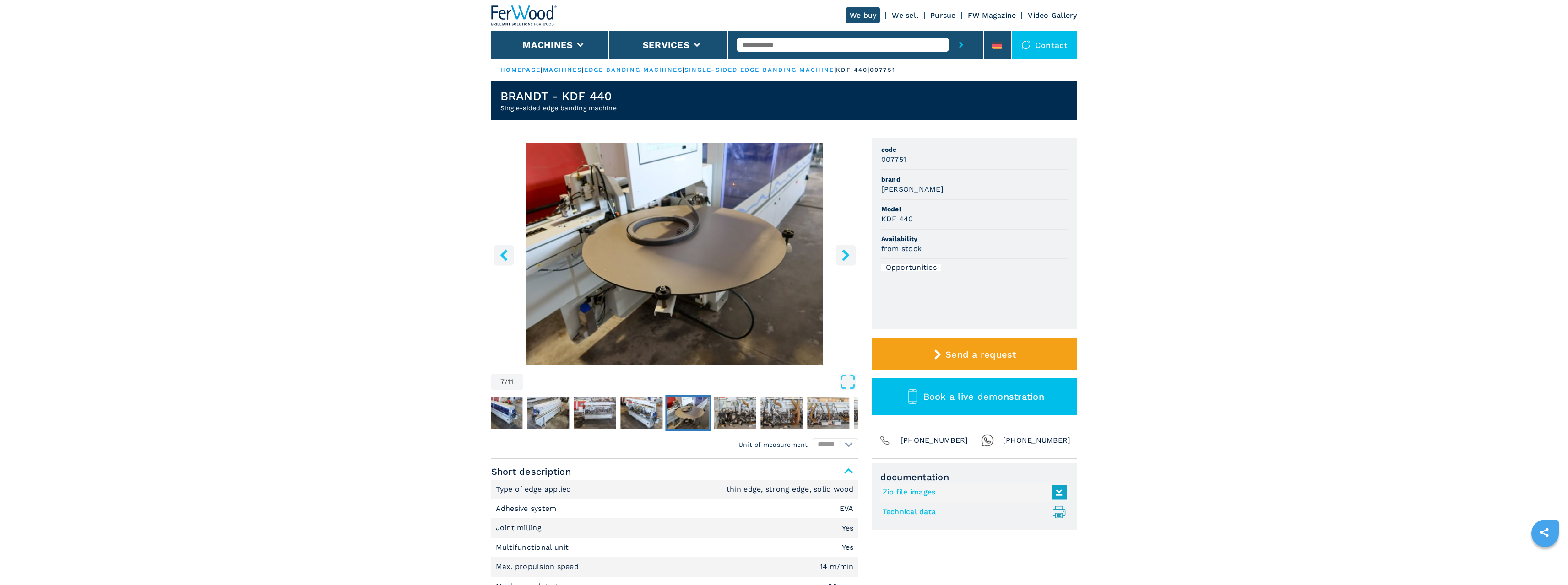
click at [846, 257] on icon "right-button" at bounding box center [846, 254] width 7 height 11
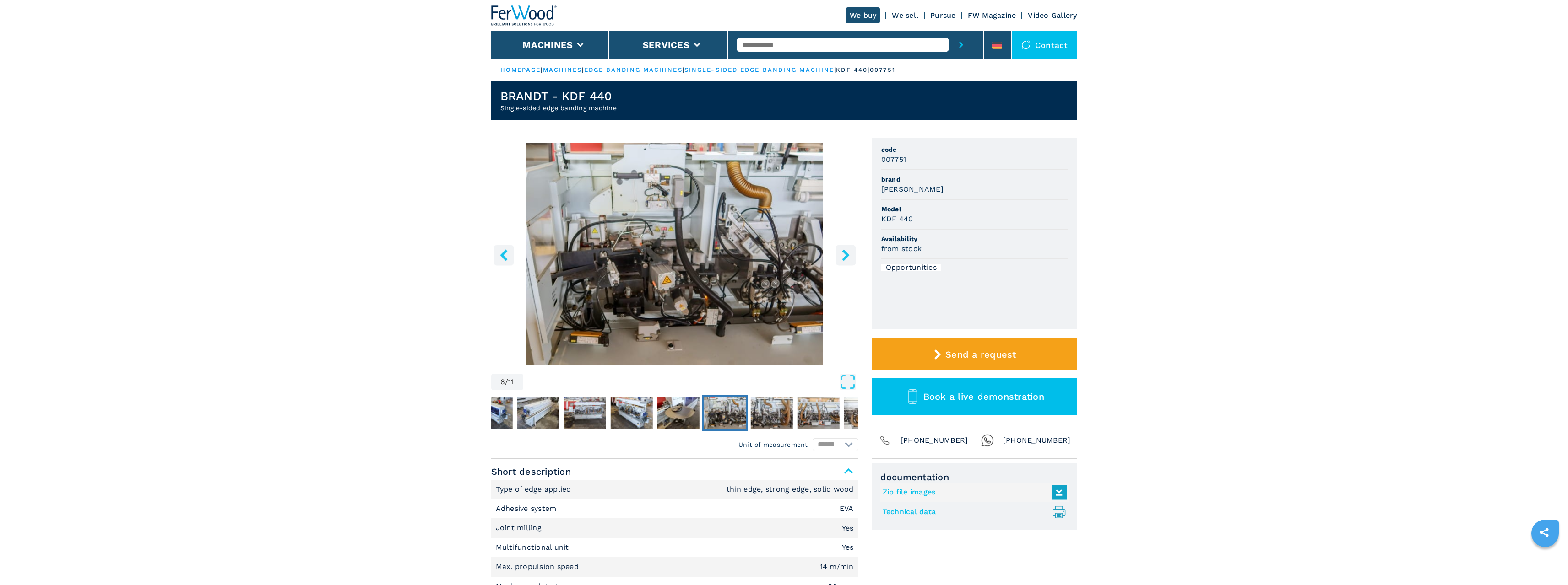
click at [846, 257] on icon "right-button" at bounding box center [846, 254] width 7 height 11
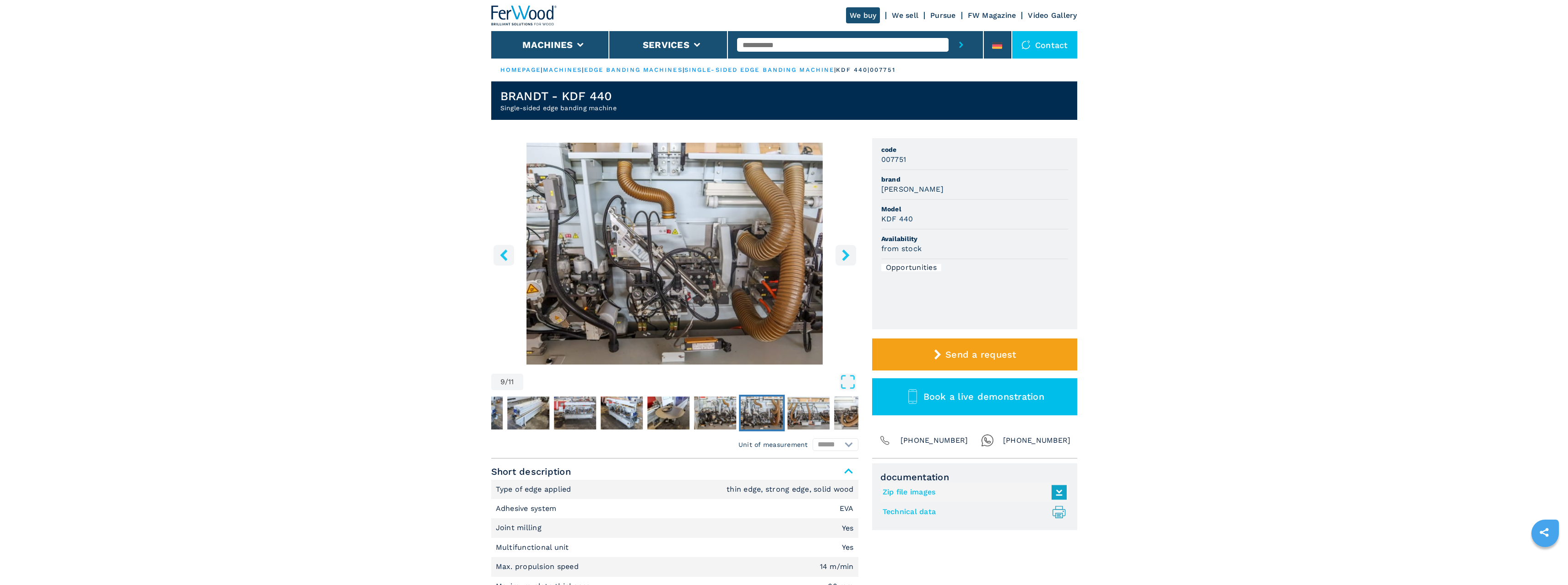
click at [849, 255] on icon "right-button" at bounding box center [846, 254] width 7 height 11
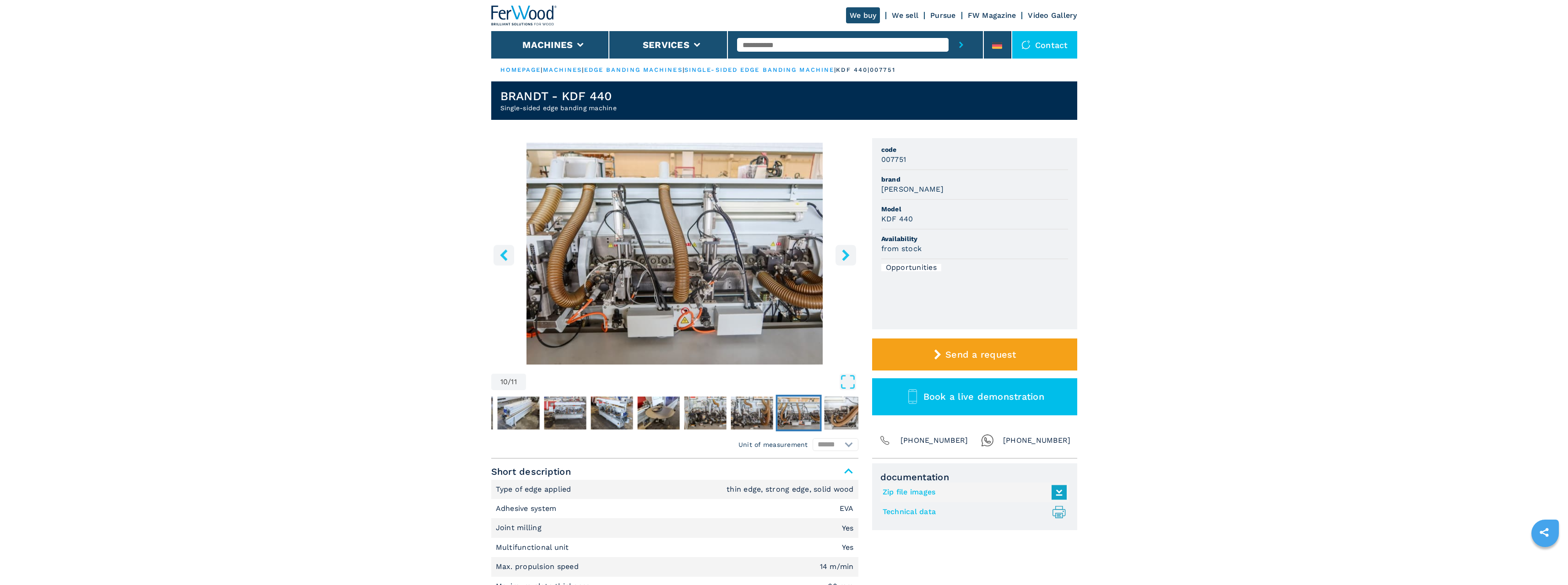
click at [849, 254] on icon "right-button" at bounding box center [845, 254] width 11 height 11
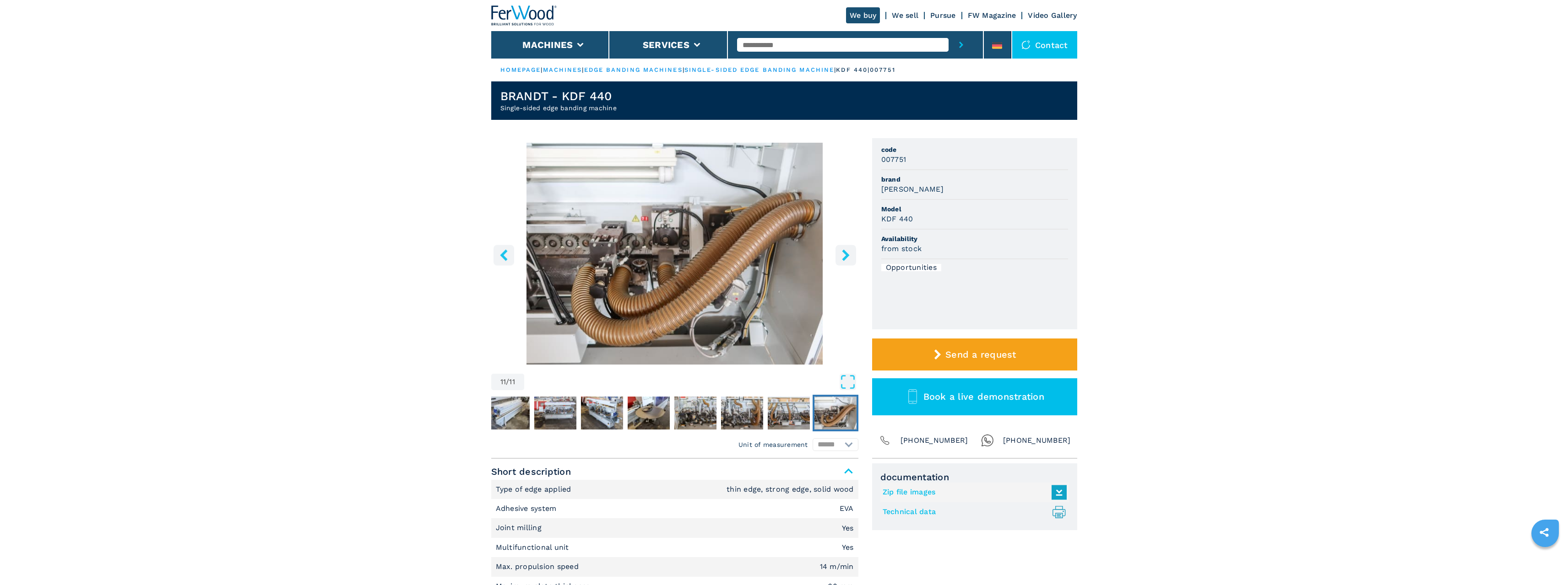
click at [850, 252] on icon "right-button" at bounding box center [845, 254] width 11 height 11
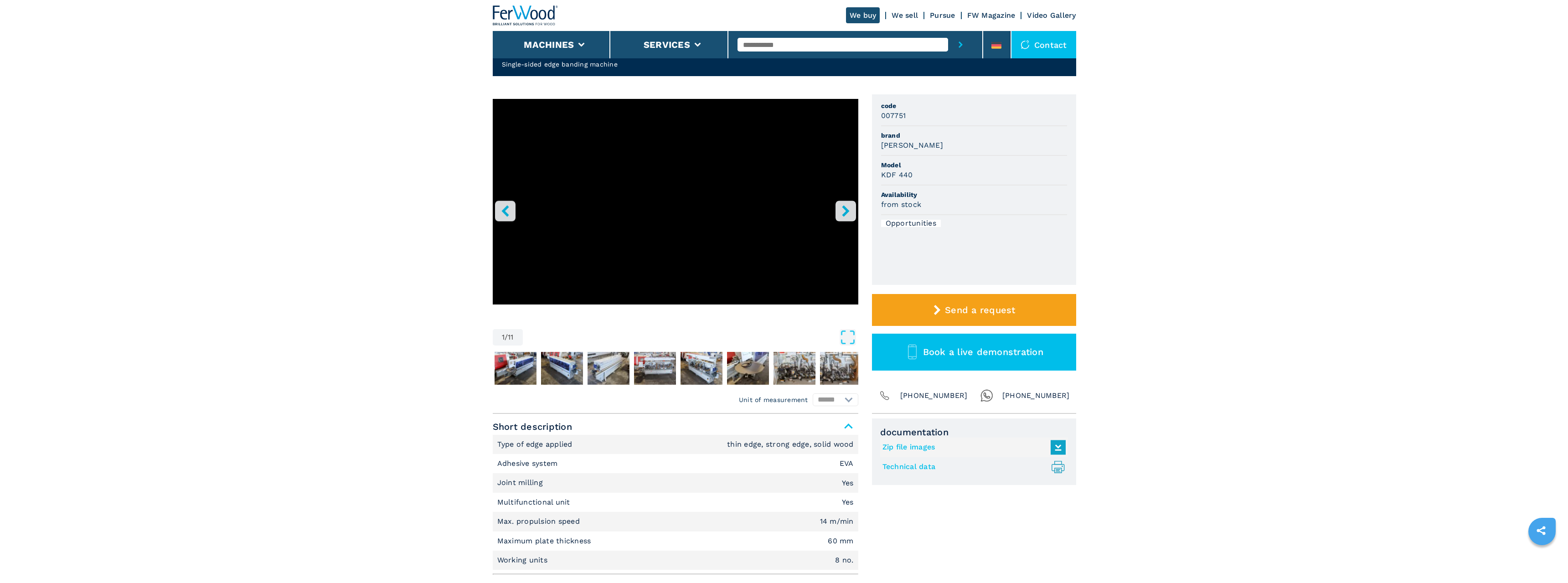
scroll to position [137, 0]
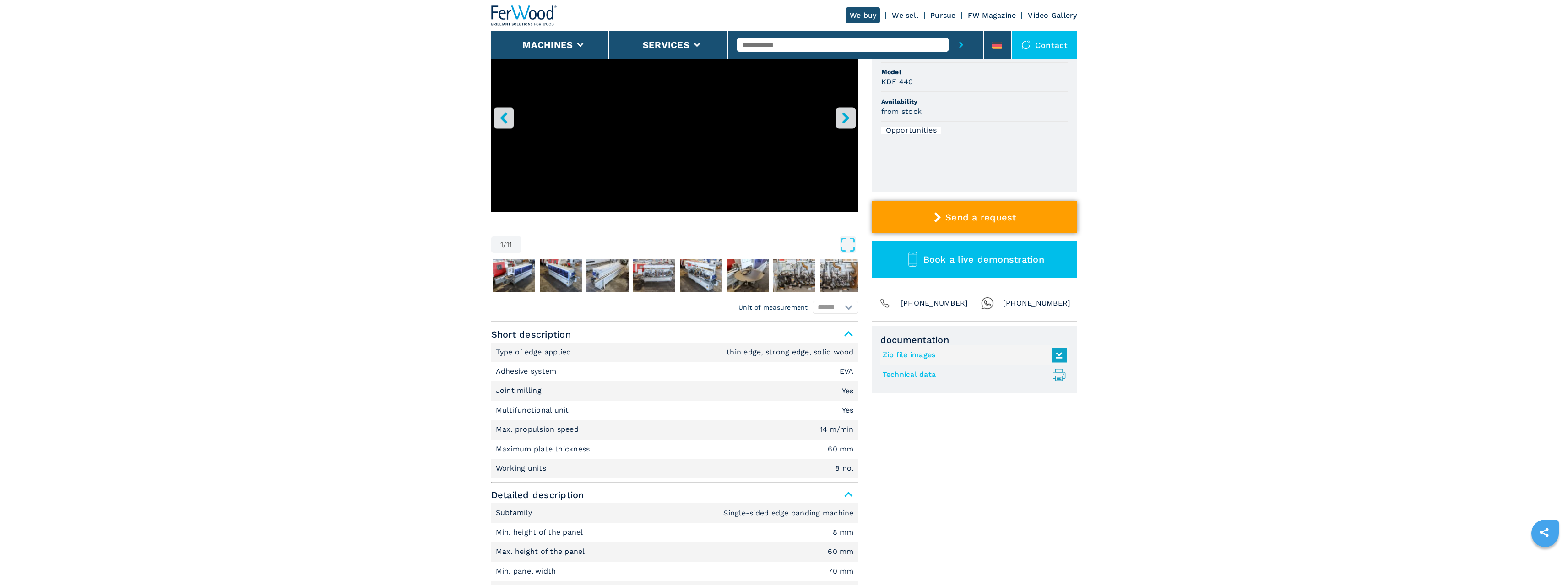
click at [949, 216] on font "Send a request" at bounding box center [980, 217] width 71 height 11
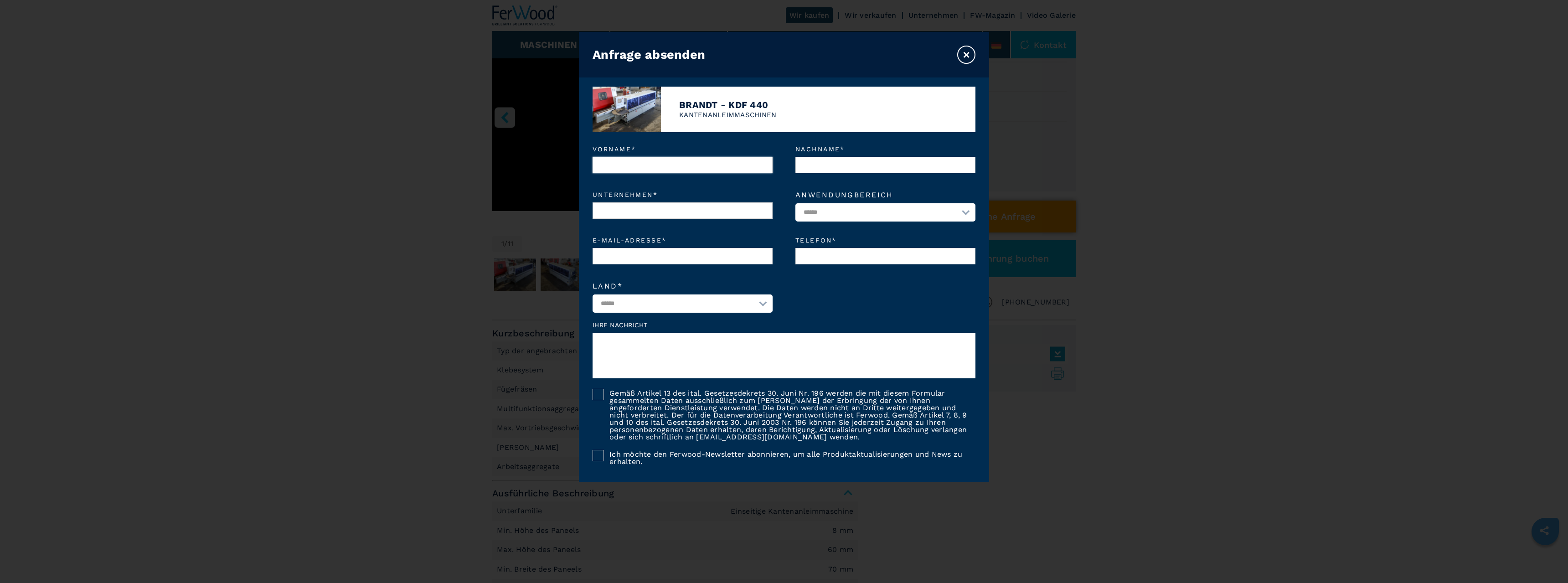
click at [659, 163] on input "Vorname *" at bounding box center [683, 165] width 180 height 16
type input "****"
type input "**********"
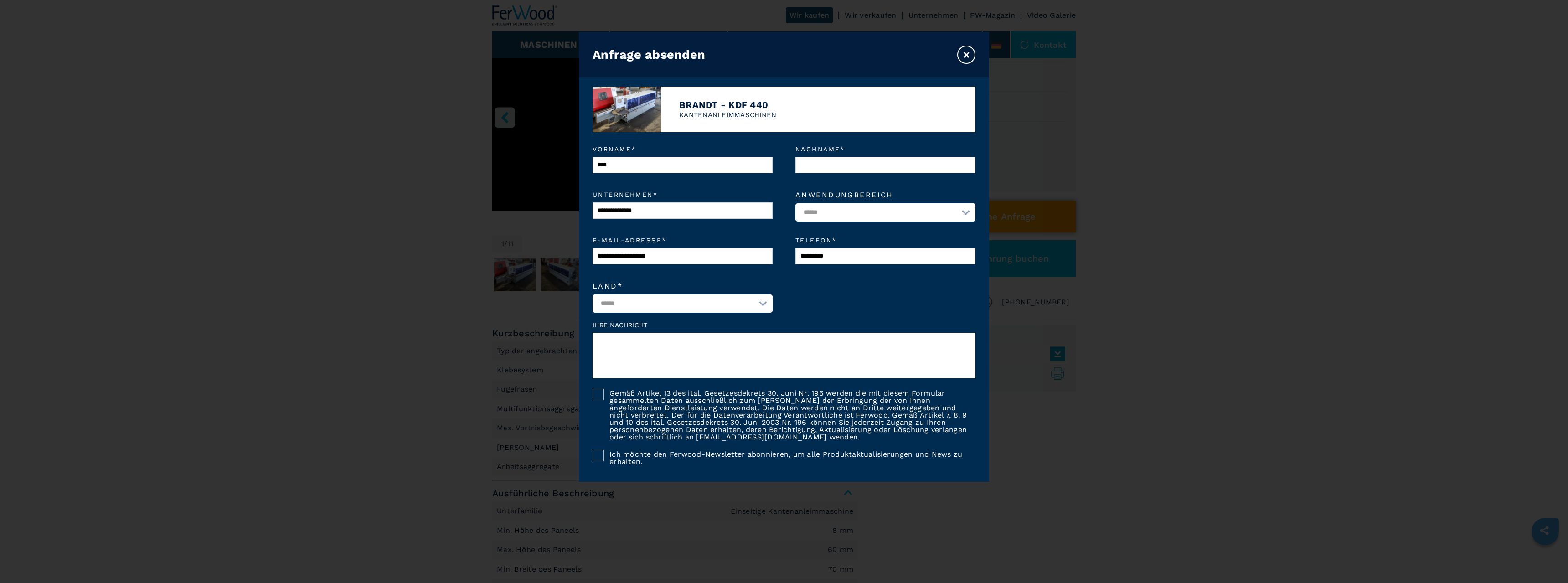
select select "**"
click at [816, 160] on input "Nachname *" at bounding box center [885, 165] width 180 height 16
type input "*****"
click at [620, 337] on textarea at bounding box center [784, 355] width 383 height 45
type textarea "**********"
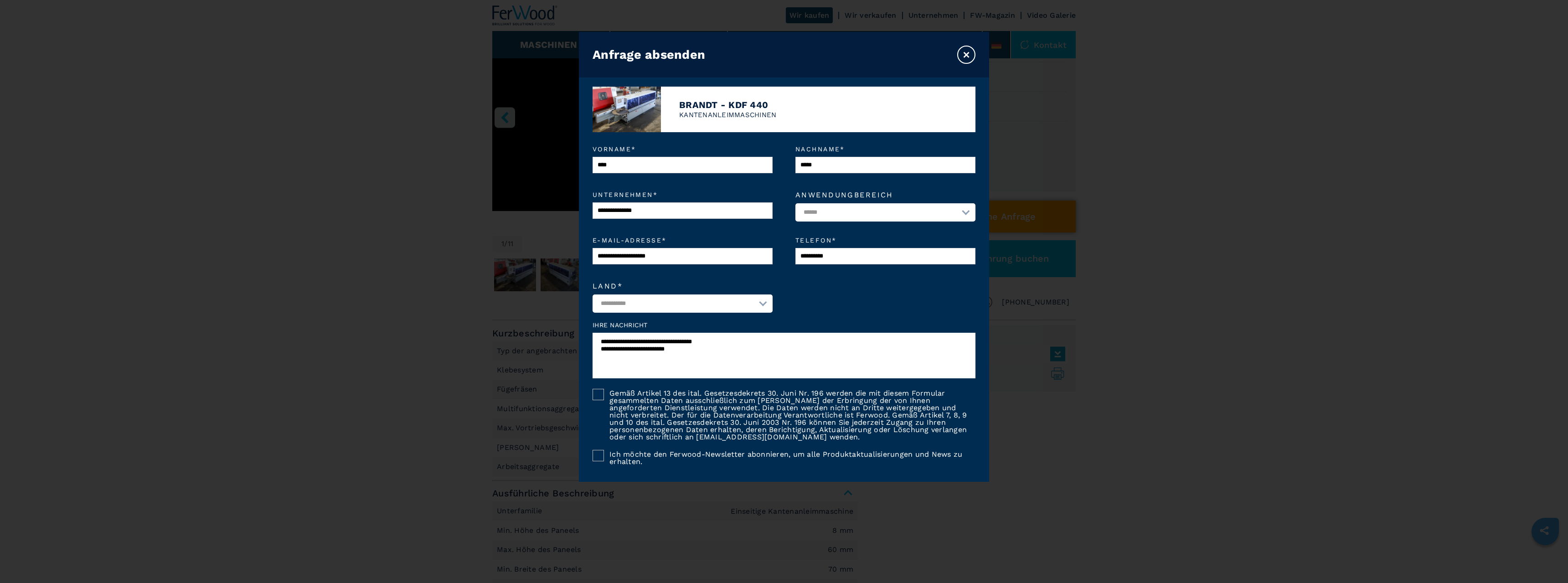
click at [603, 462] on div at bounding box center [598, 455] width 11 height 11
click at [599, 394] on div at bounding box center [598, 394] width 11 height 11
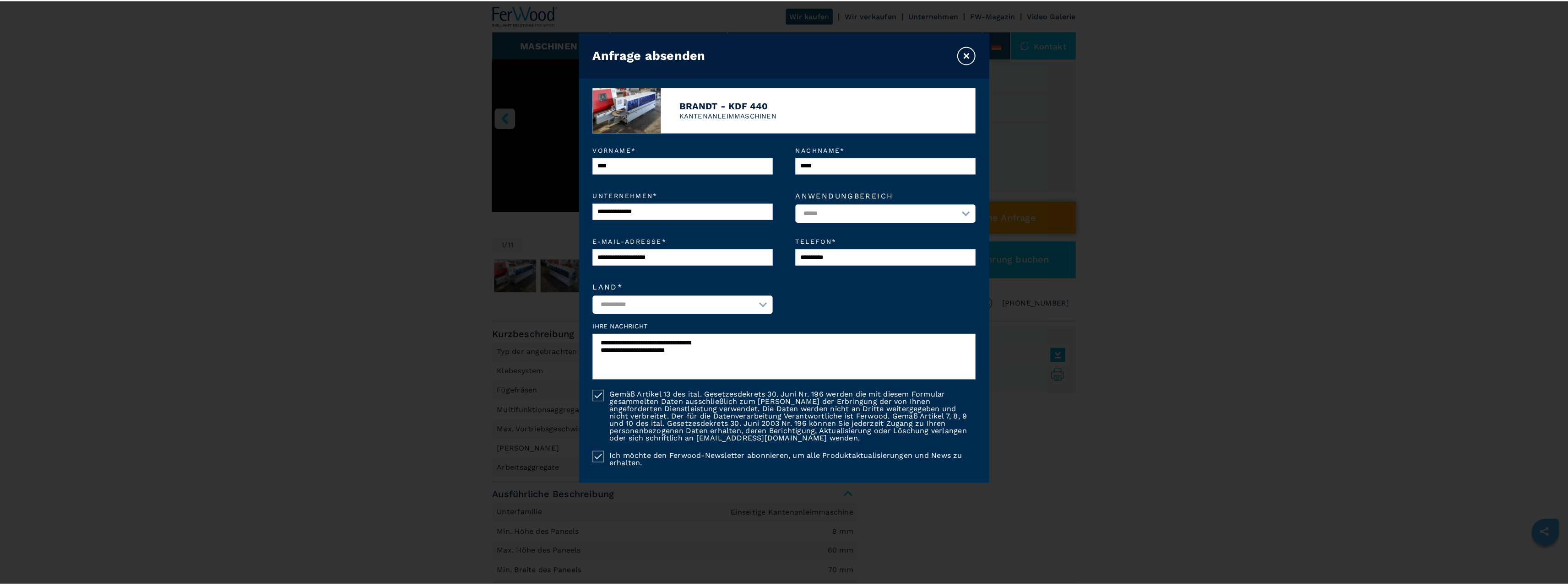
scroll to position [54, 0]
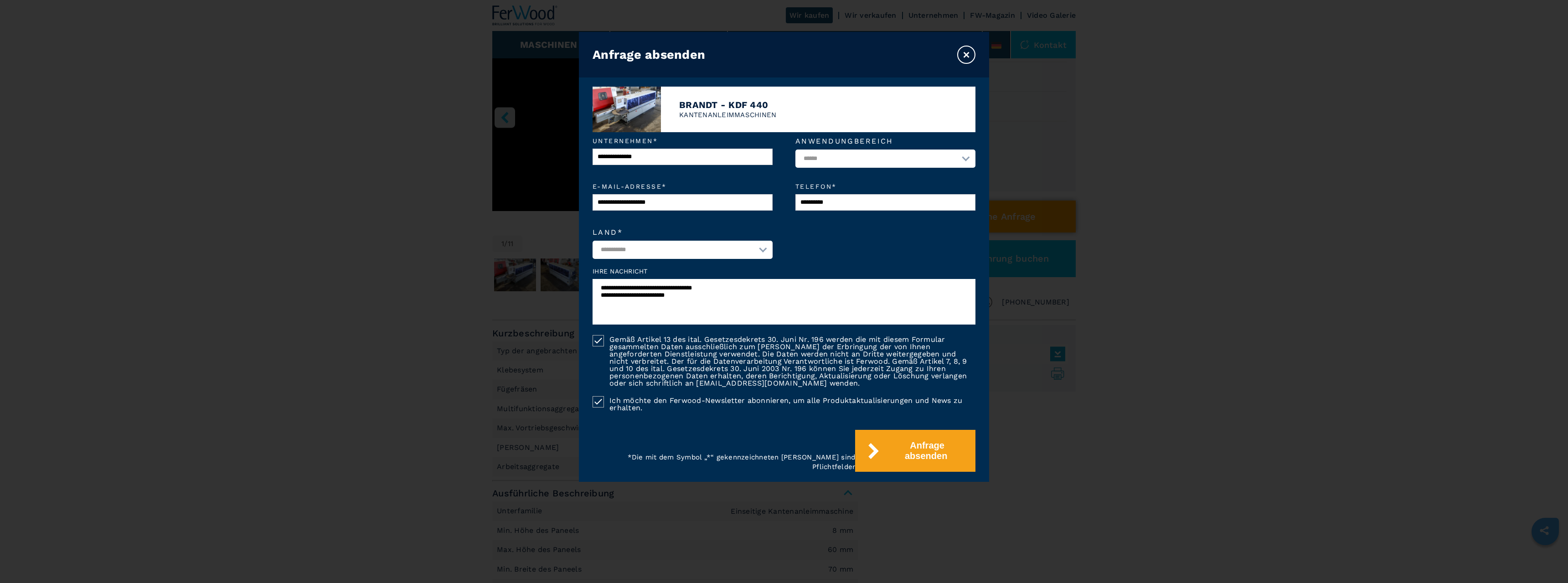
click at [601, 402] on polyline at bounding box center [598, 402] width 7 height 5
click at [894, 451] on button "Anfrage absenden" at bounding box center [915, 451] width 120 height 42
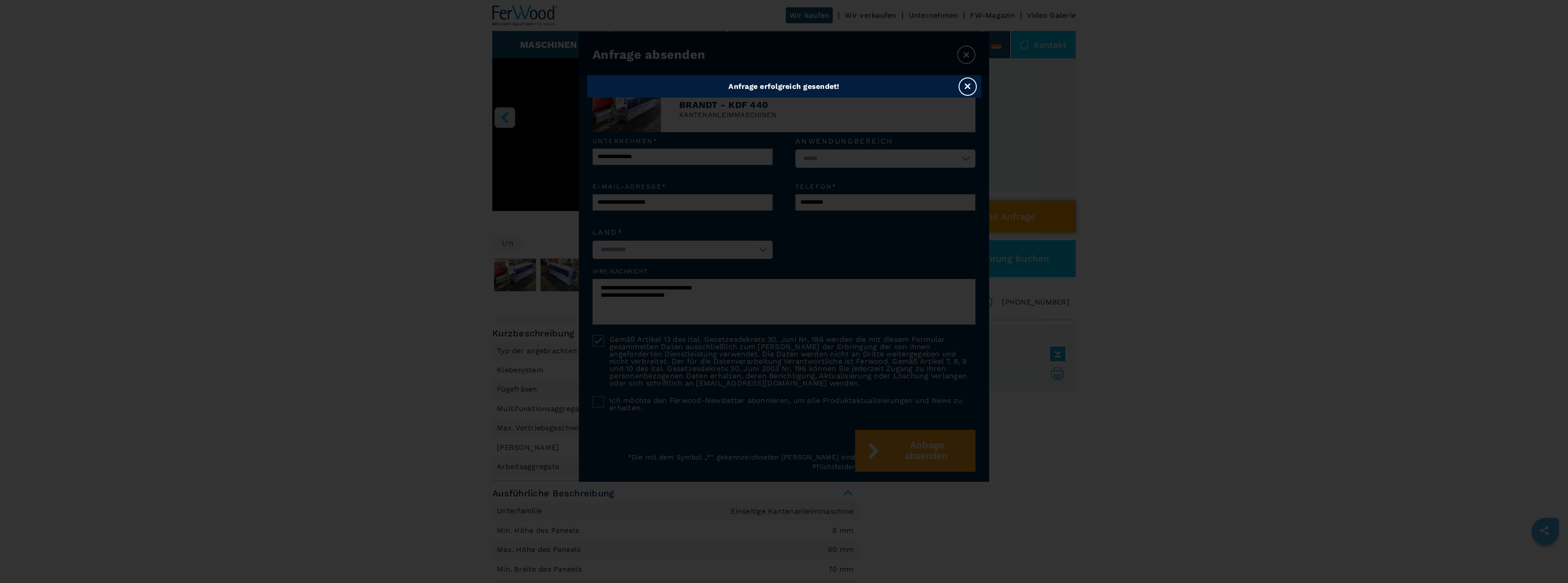
click at [970, 82] on button "×" at bounding box center [967, 86] width 19 height 19
